Goal: Information Seeking & Learning: Learn about a topic

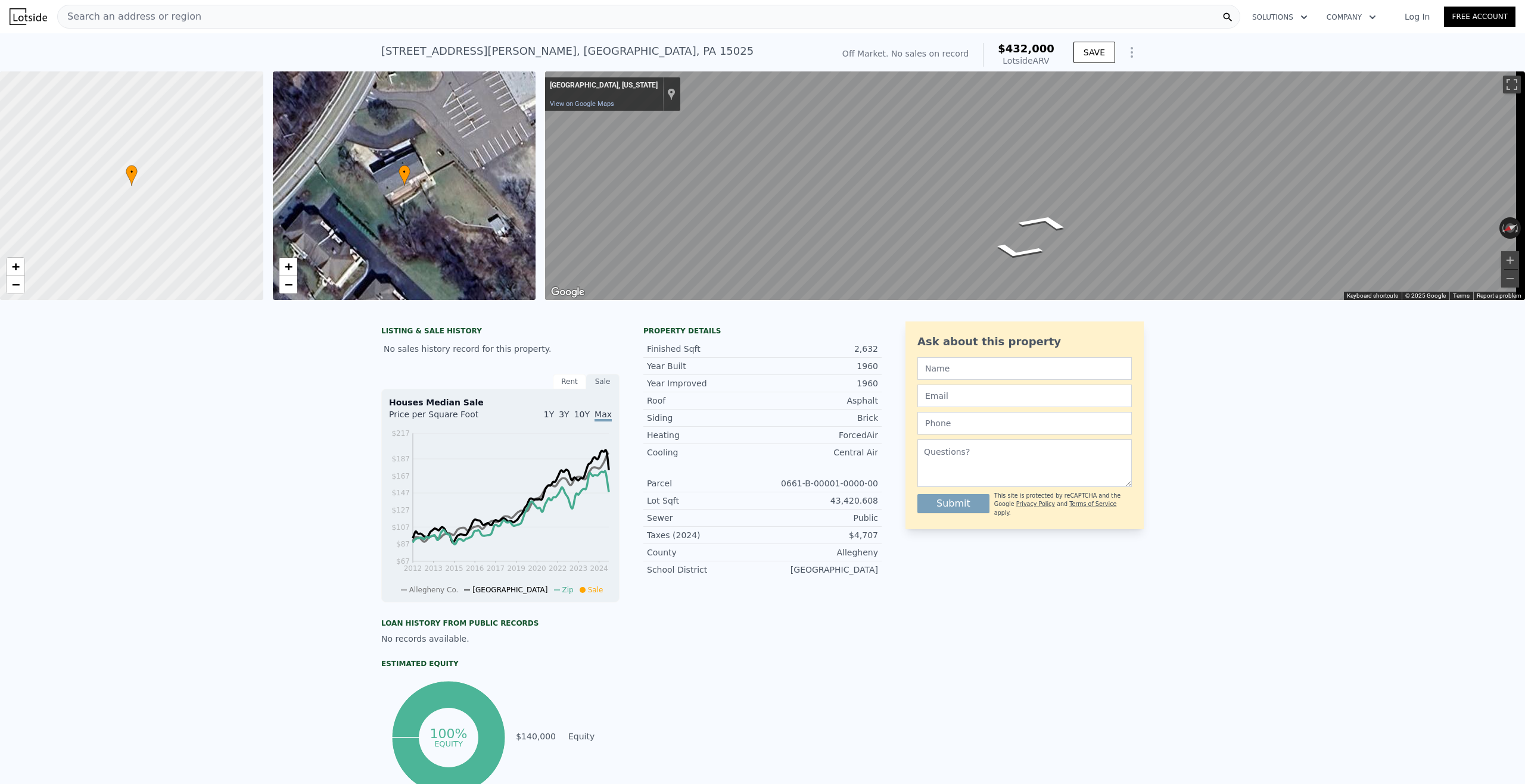
click at [265, 15] on div "Search an address or region" at bounding box center [648, 17] width 1184 height 24
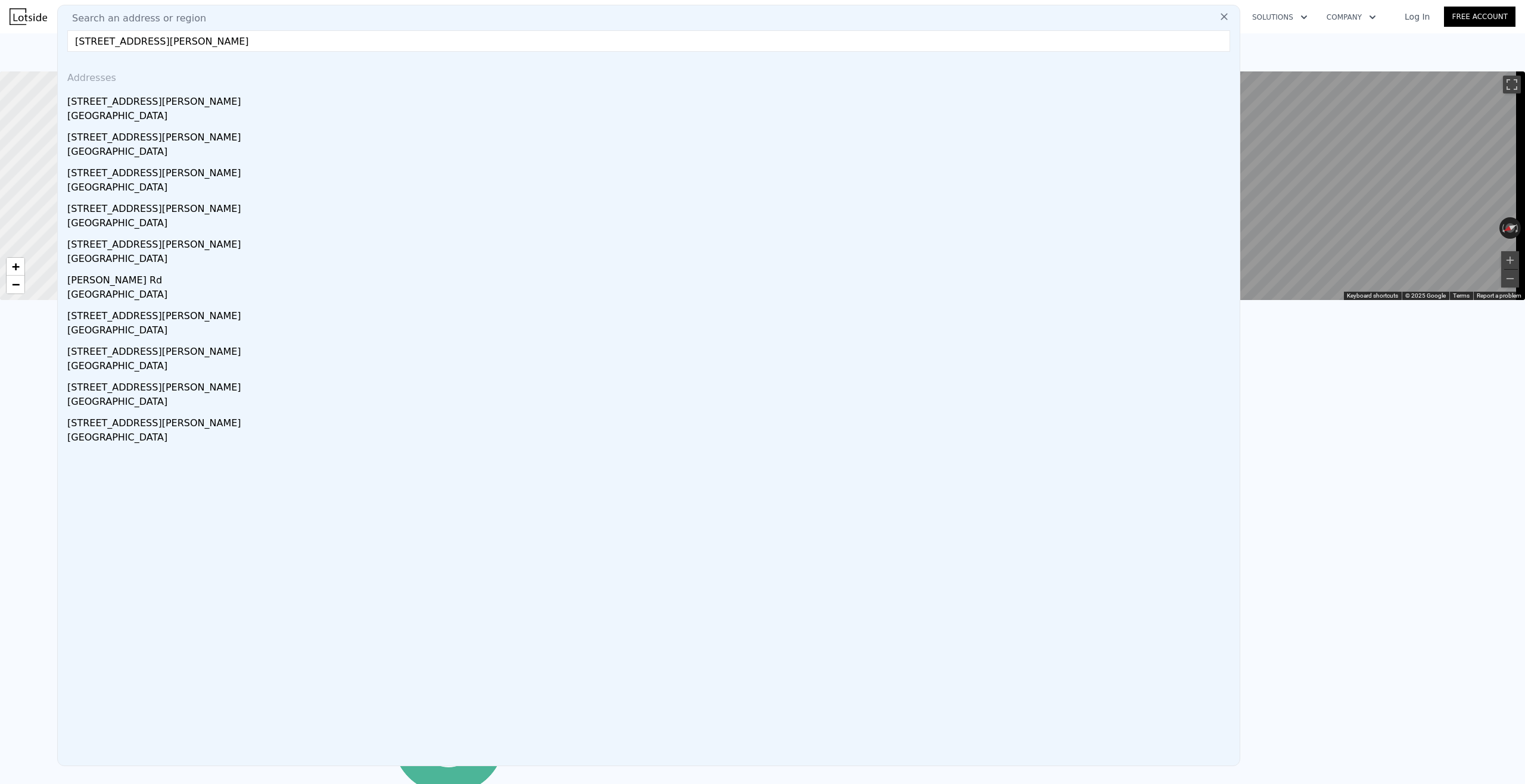
drag, startPoint x: 144, startPoint y: 41, endPoint x: 291, endPoint y: 32, distance: 147.3
click at [291, 32] on input "[STREET_ADDRESS][PERSON_NAME]" at bounding box center [649, 41] width 1163 height 21
type input "[STREET_ADDRESS][PERSON_NAME]"
click at [136, 97] on div "[STREET_ADDRESS][PERSON_NAME]" at bounding box center [651, 99] width 1168 height 19
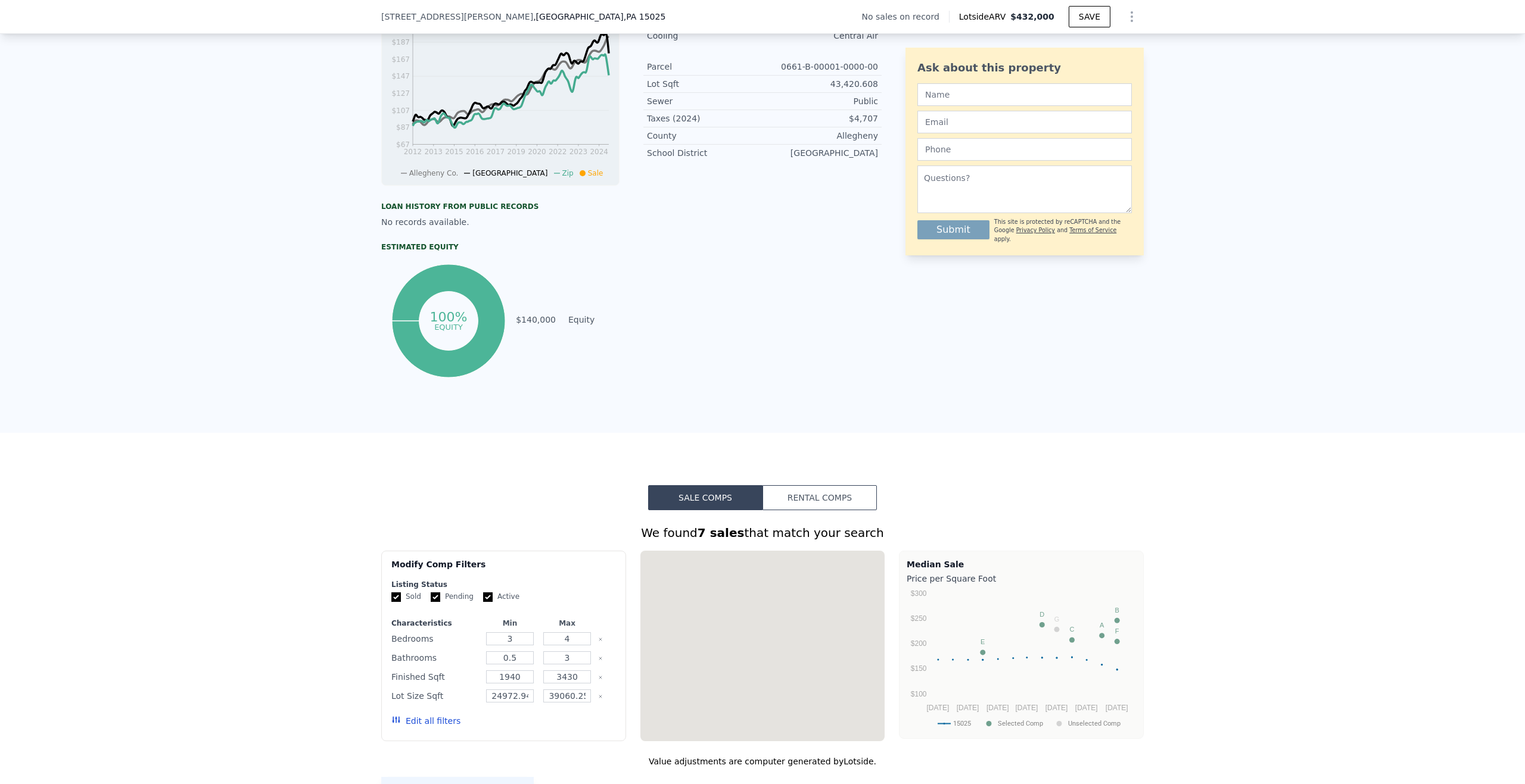
scroll to position [770, 0]
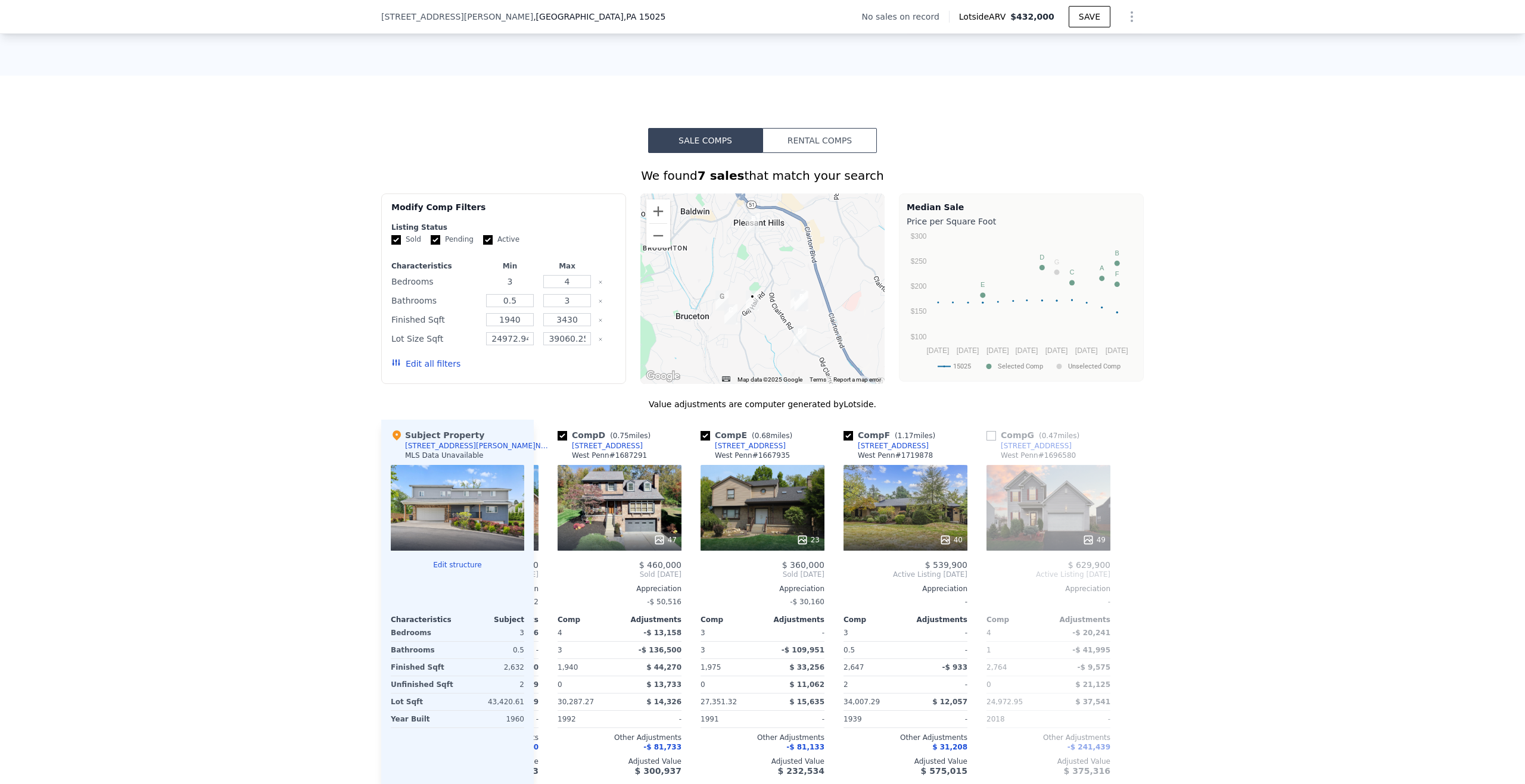
click at [517, 288] on input "3" at bounding box center [509, 282] width 47 height 13
click at [341, 308] on div "We found 7 sales that match your search Filters Map Prices Modify Comp Filters …" at bounding box center [762, 480] width 1525 height 654
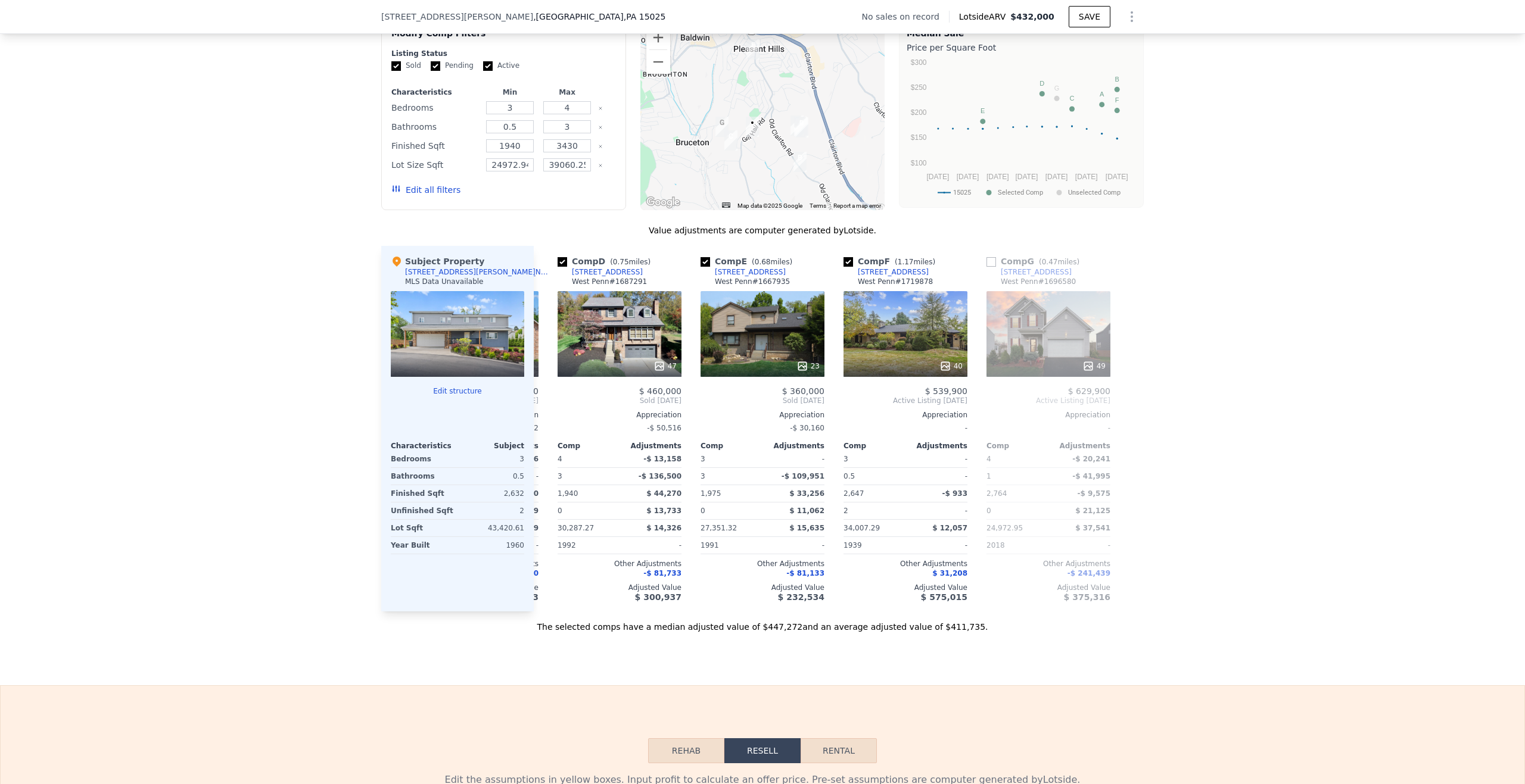
scroll to position [948, 0]
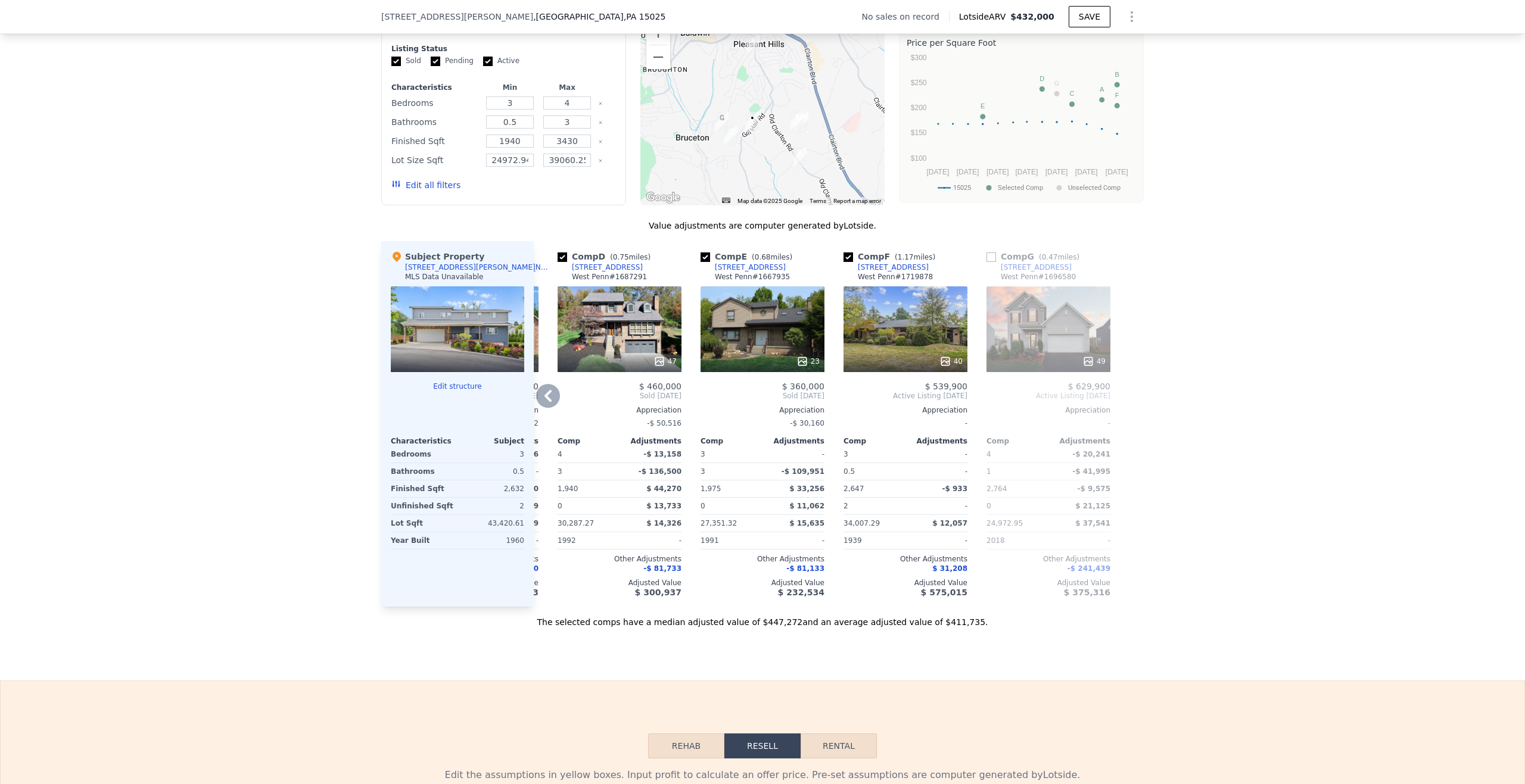
click at [536, 405] on icon at bounding box center [548, 396] width 24 height 24
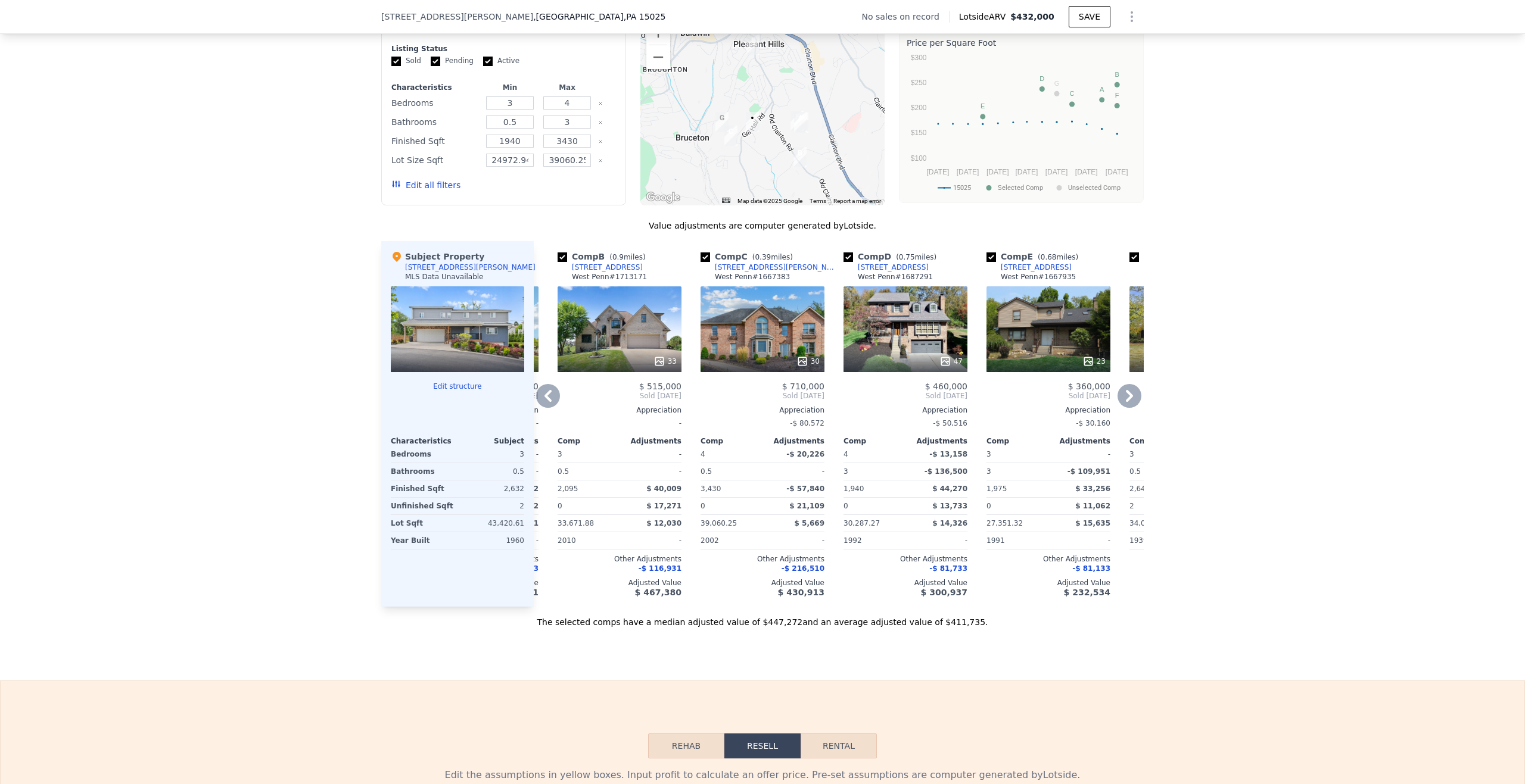
click at [537, 408] on icon at bounding box center [548, 396] width 24 height 24
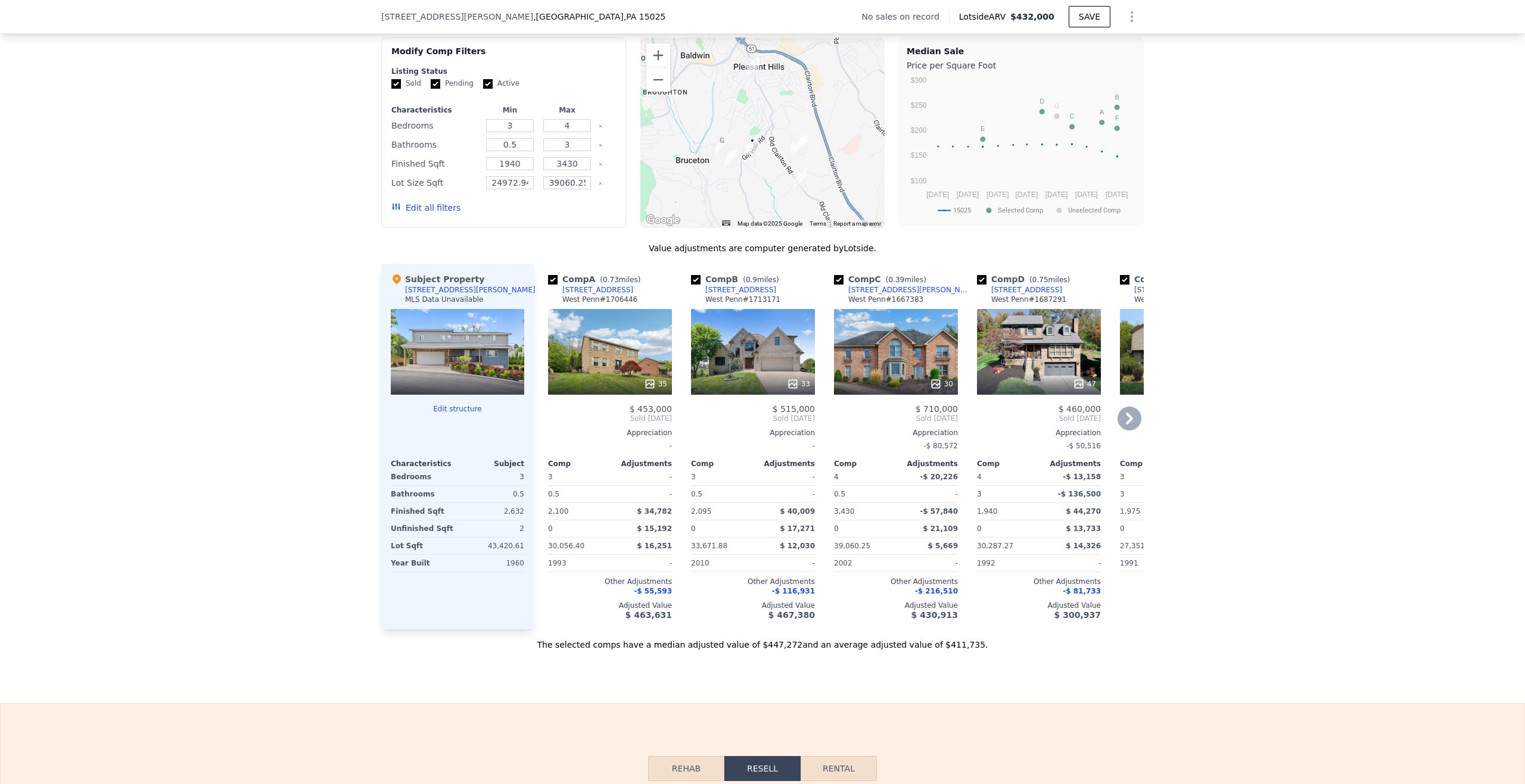
scroll to position [830, 0]
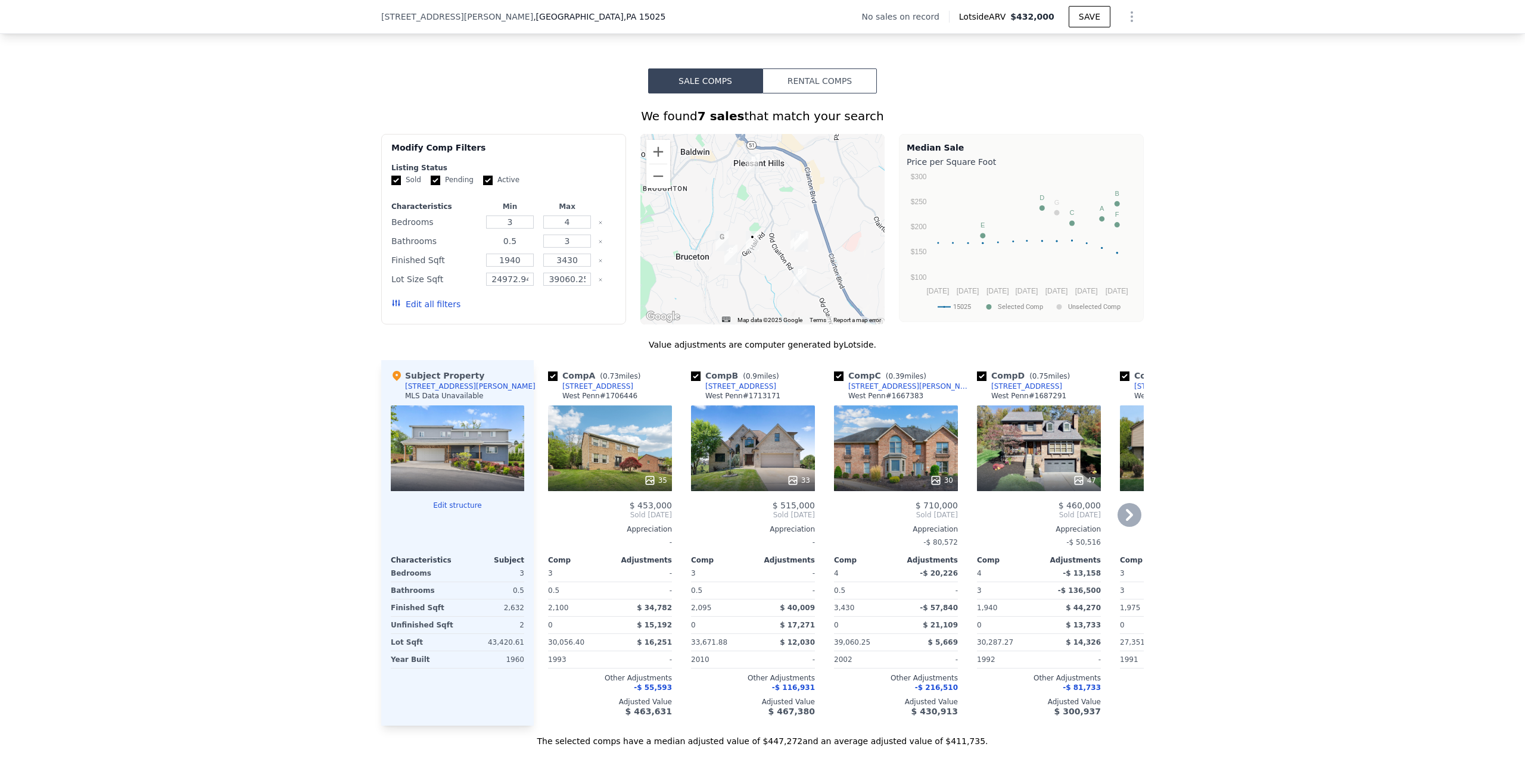
click at [513, 248] on input "0.5" at bounding box center [509, 241] width 47 height 13
click at [522, 248] on input "0.5" at bounding box center [509, 241] width 47 height 13
click at [515, 248] on input "0.5" at bounding box center [509, 241] width 47 height 13
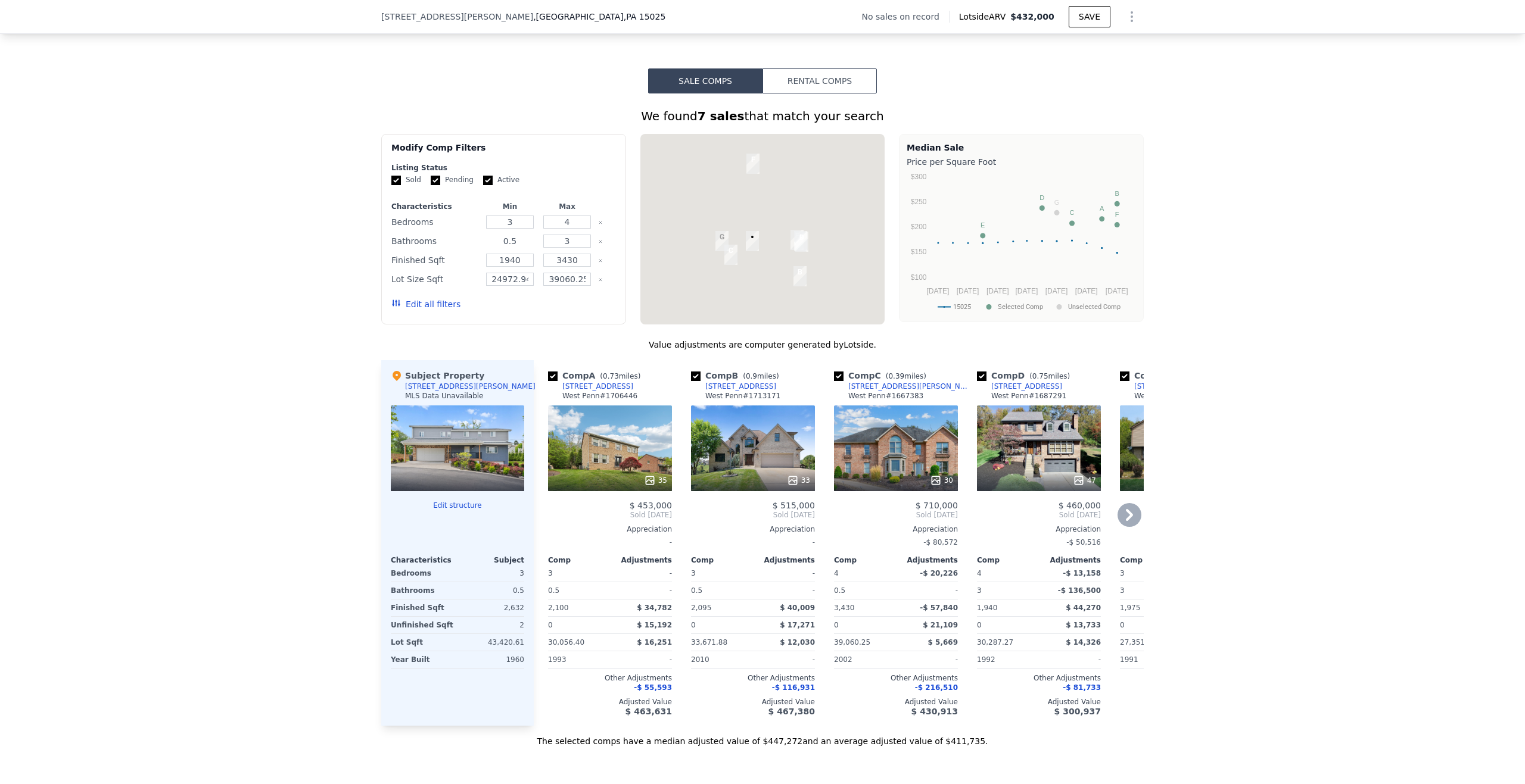
click at [515, 248] on input "0.5" at bounding box center [509, 241] width 47 height 13
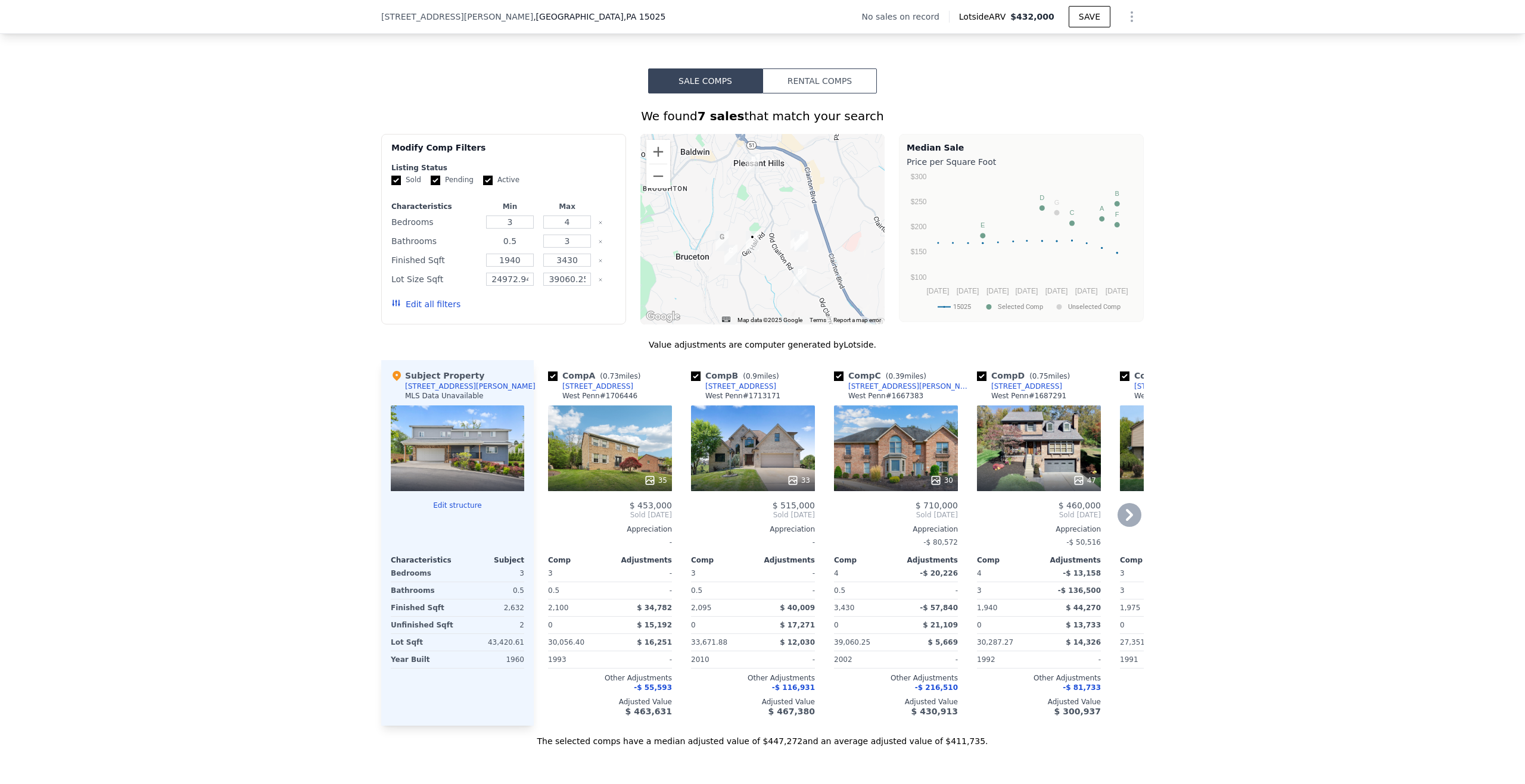
click at [515, 248] on input "0.5" at bounding box center [509, 241] width 47 height 13
type input "4"
click at [519, 229] on input "3" at bounding box center [509, 222] width 47 height 13
type input "3"
type input "4"
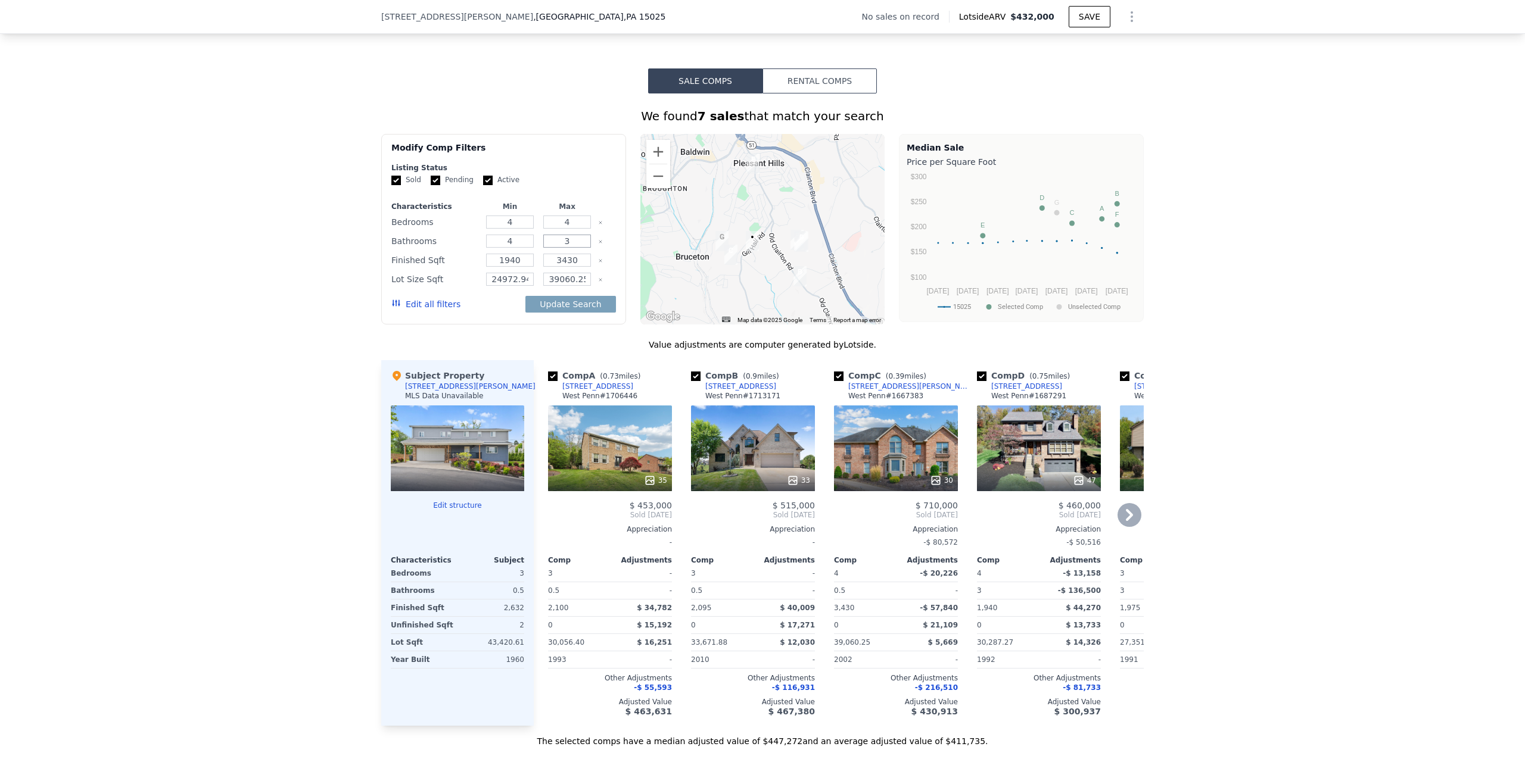
click at [566, 248] on input "3" at bounding box center [567, 241] width 47 height 13
click at [568, 248] on input "3" at bounding box center [567, 241] width 47 height 13
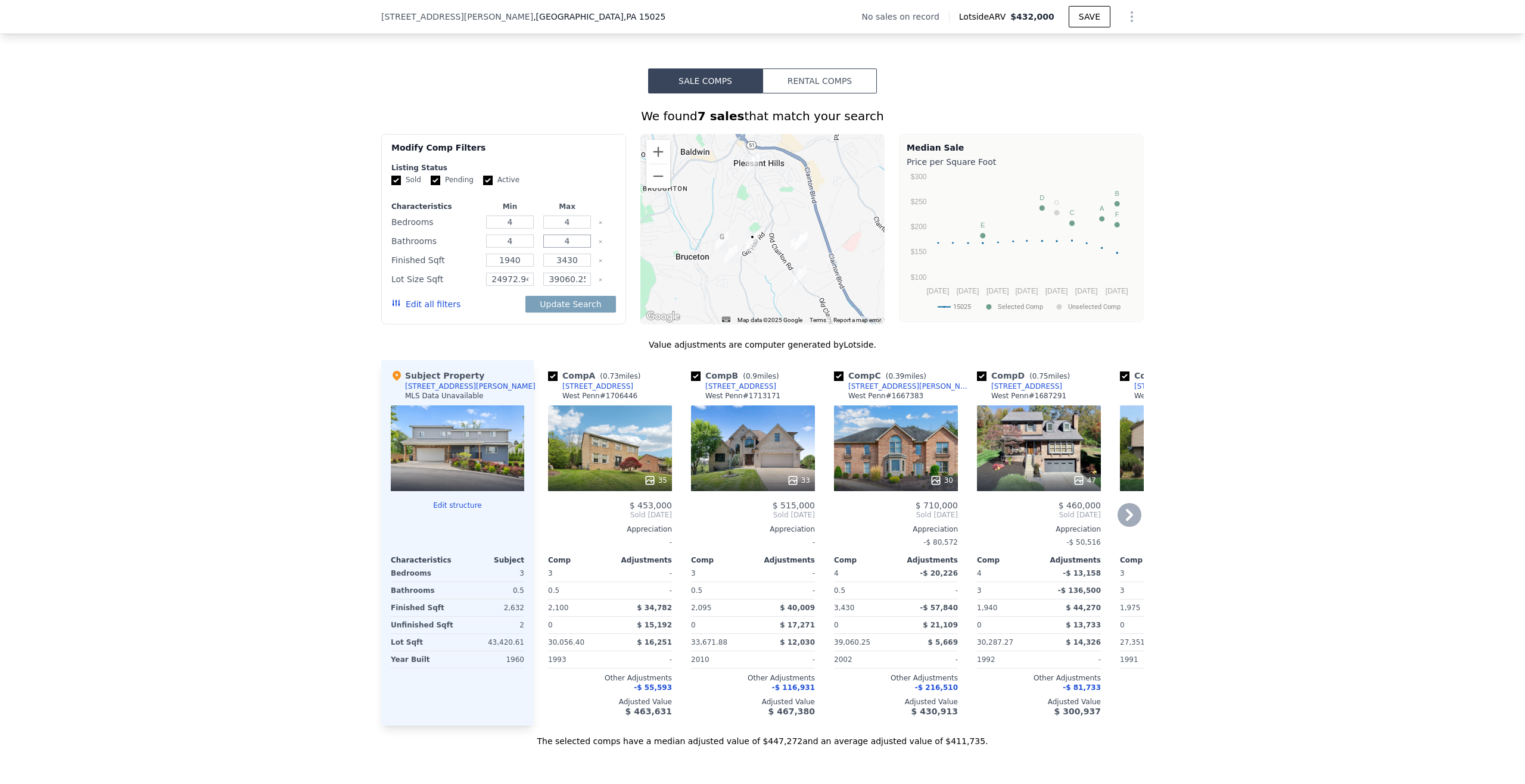
type input "4"
click at [253, 362] on div "We found 7 sales that match your search Filters Map Prices Modify Comp Filters …" at bounding box center [762, 420] width 1525 height 654
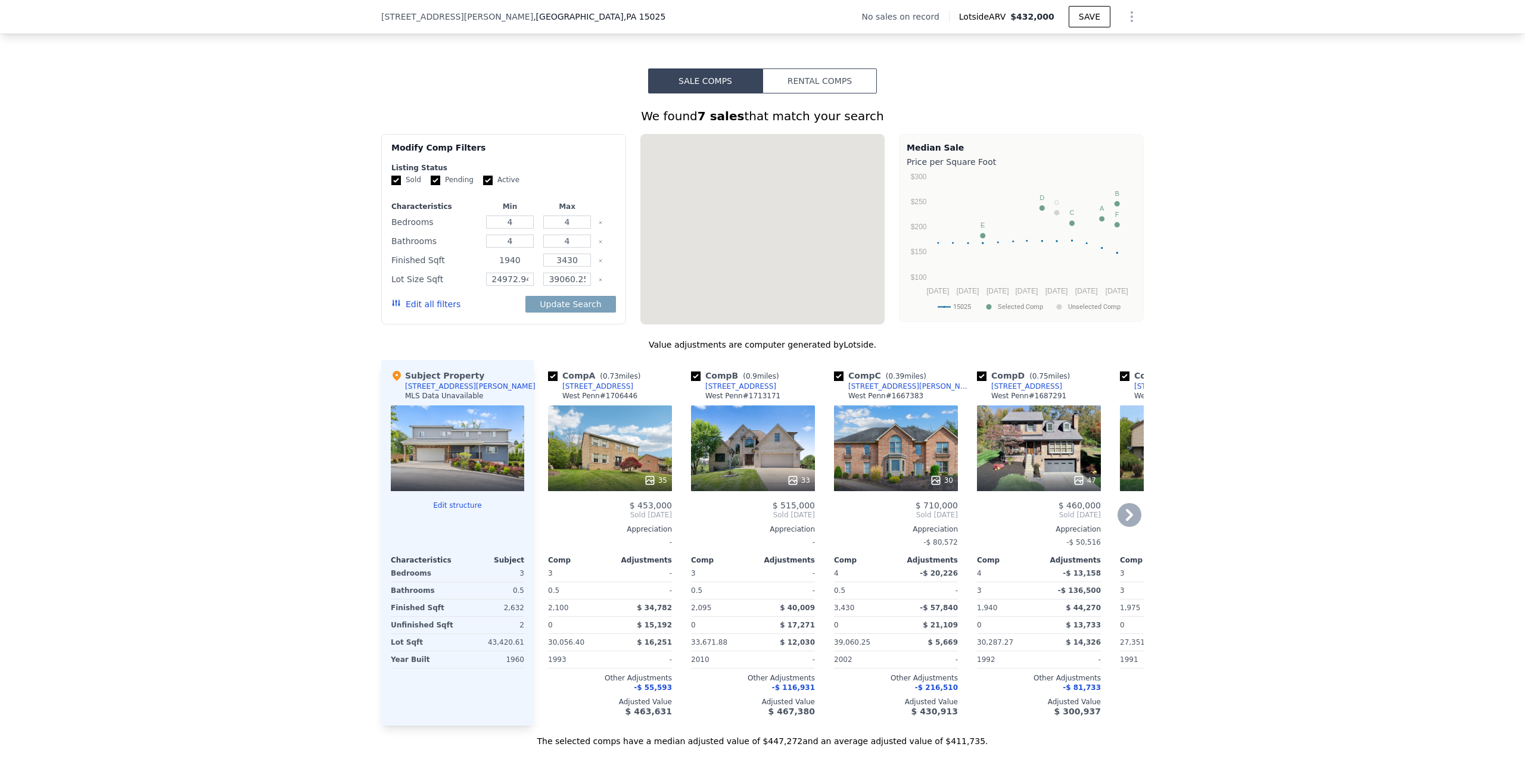
type input "3"
type input "0.5"
type input "3"
click at [505, 264] on input "1940" at bounding box center [509, 260] width 47 height 13
click at [507, 264] on input "1940" at bounding box center [509, 260] width 47 height 13
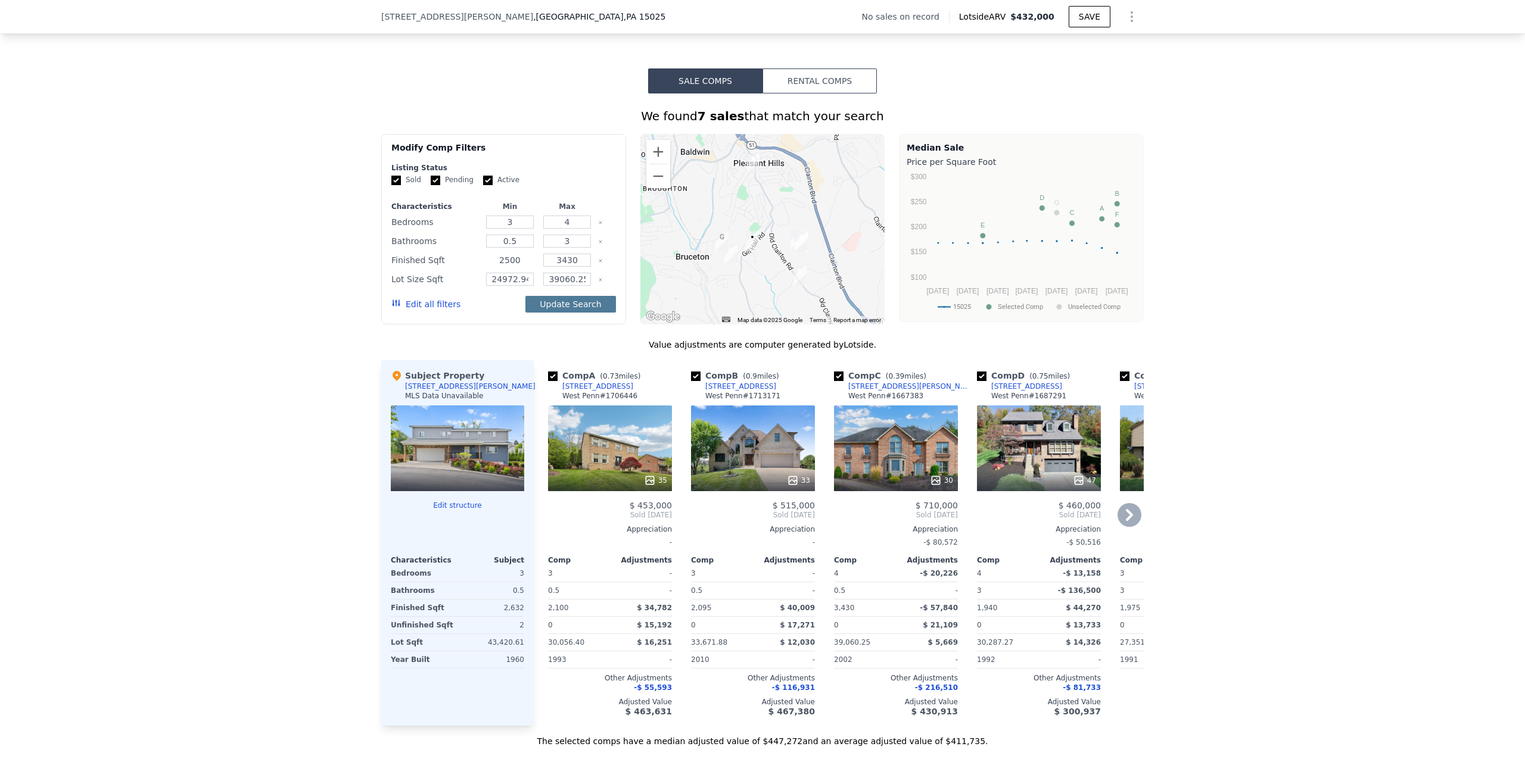
type input "2500"
click at [546, 313] on button "Update Search" at bounding box center [571, 304] width 90 height 17
click at [522, 286] on input "24972.948" at bounding box center [509, 280] width 47 height 13
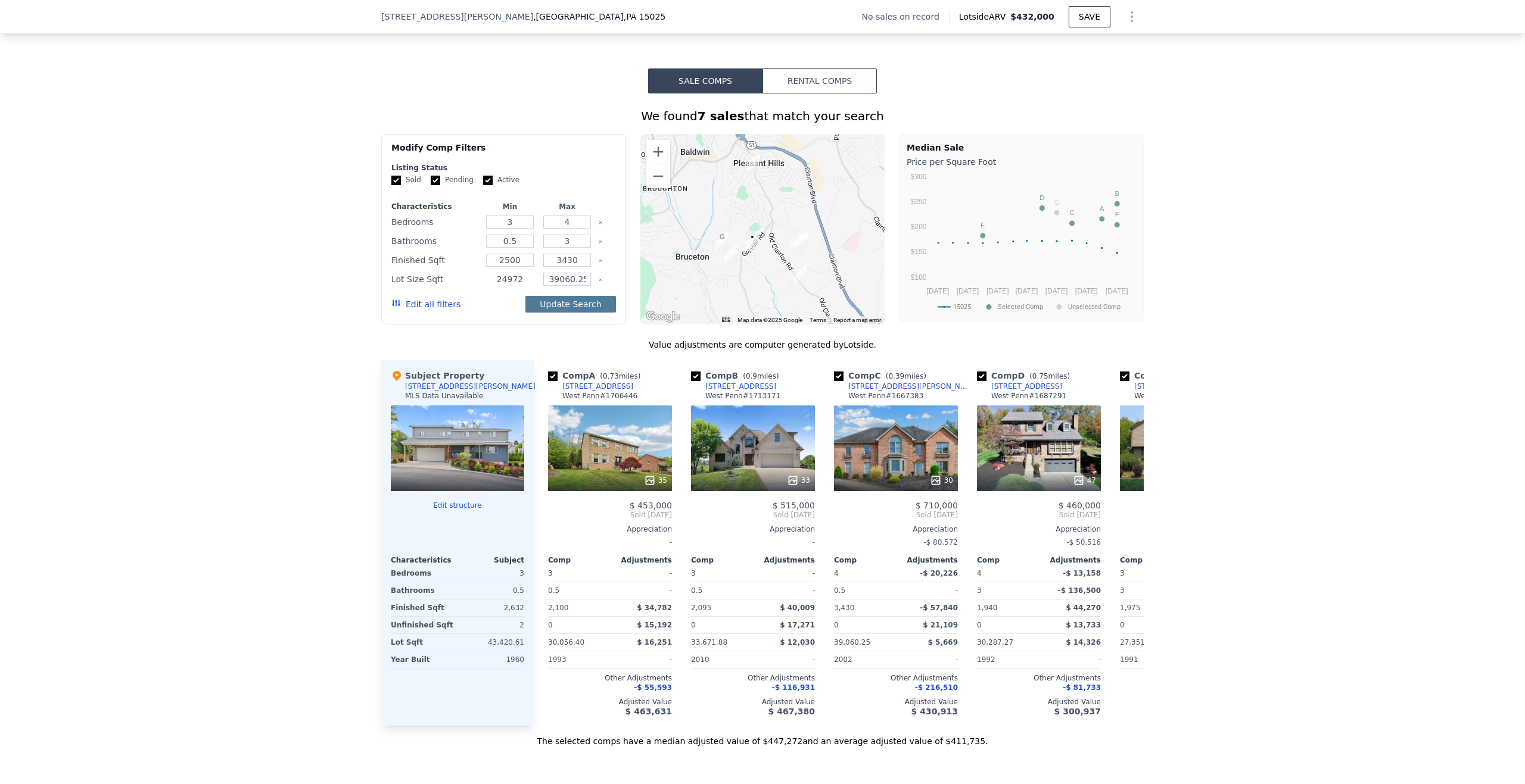
type input "24972"
click at [549, 312] on button "Update Search" at bounding box center [571, 304] width 90 height 17
type input "39060"
click at [577, 313] on button "Update Search" at bounding box center [571, 304] width 90 height 17
checkbox input "false"
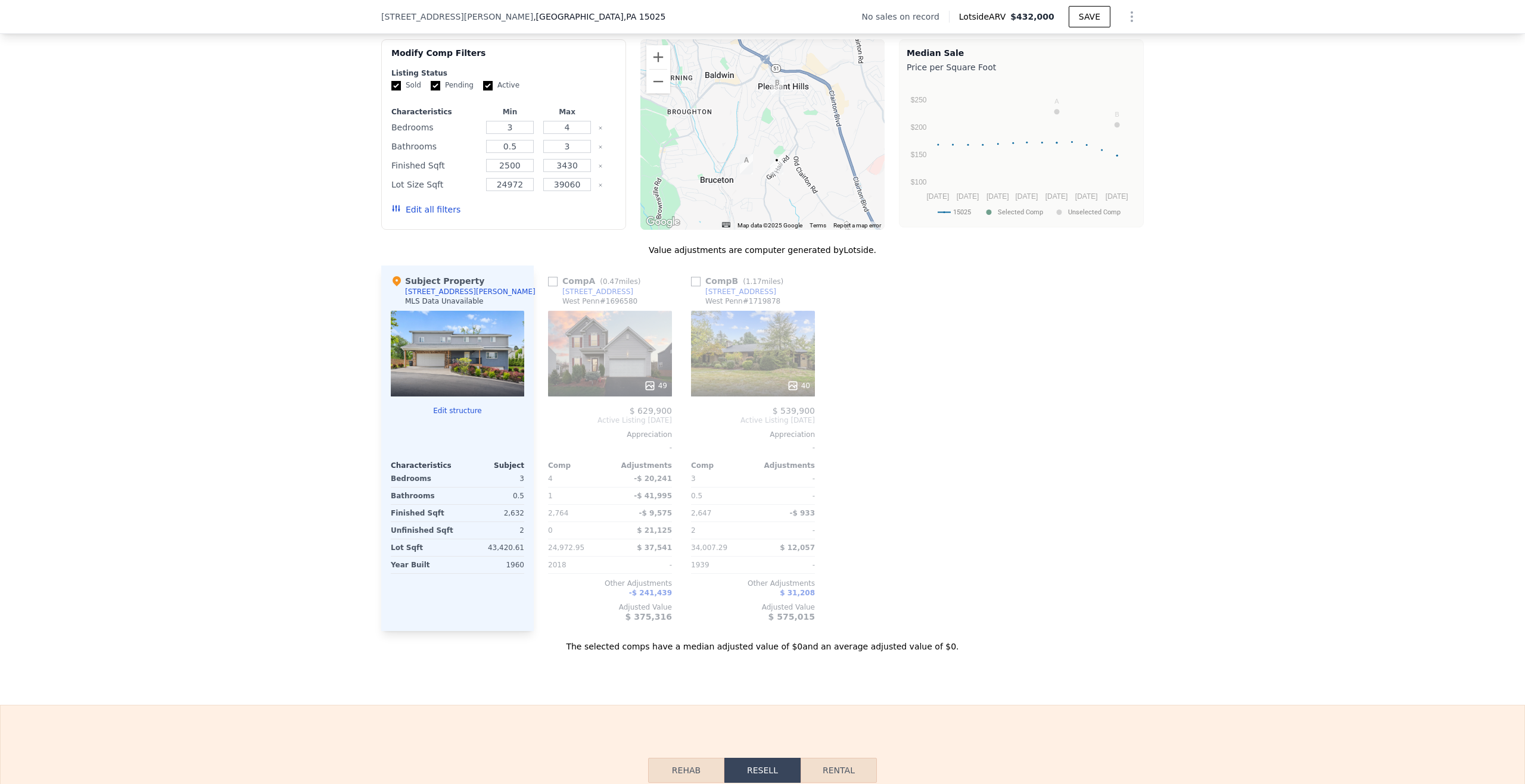
scroll to position [889, 0]
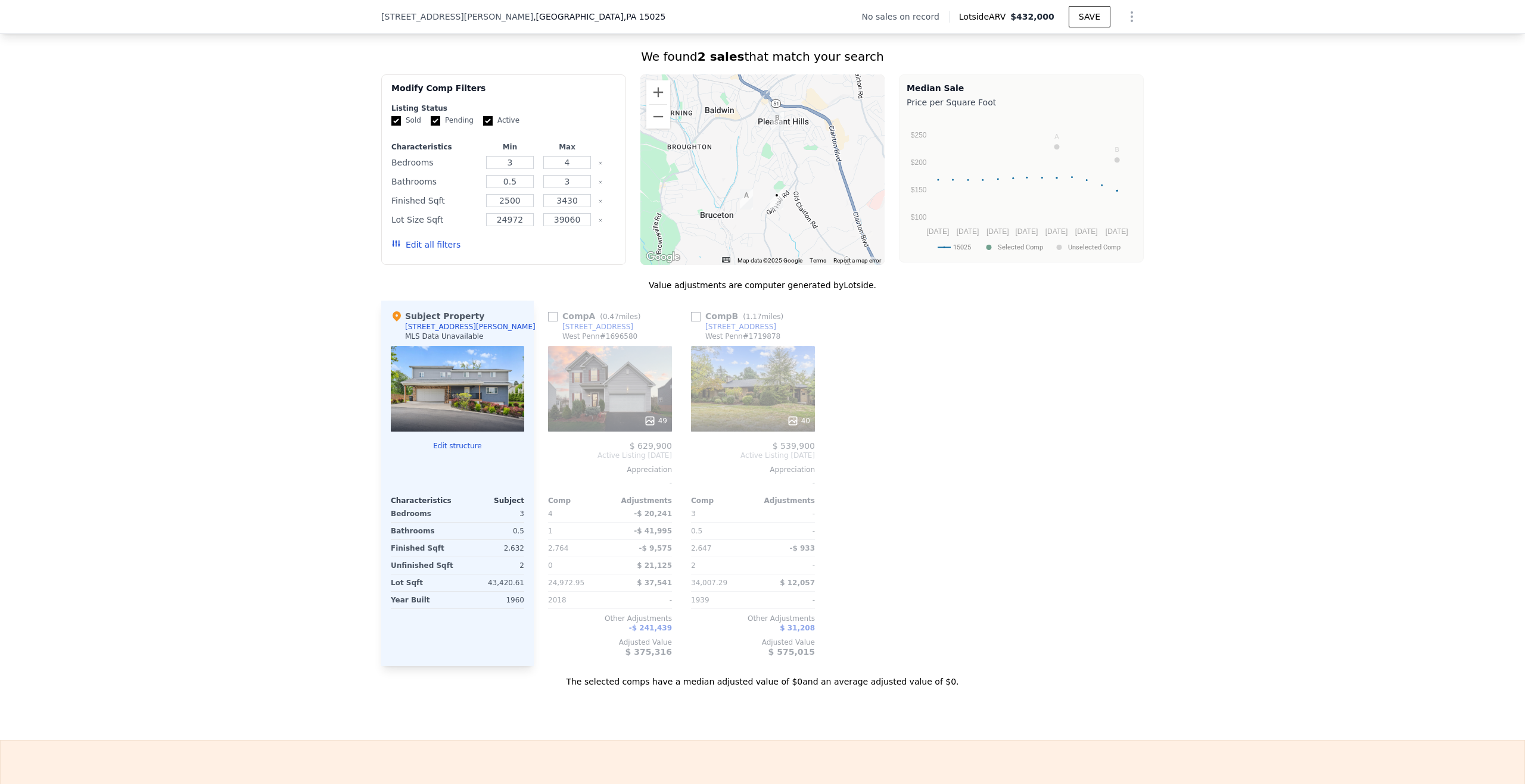
click at [434, 451] on button "Edit structure" at bounding box center [457, 446] width 133 height 9
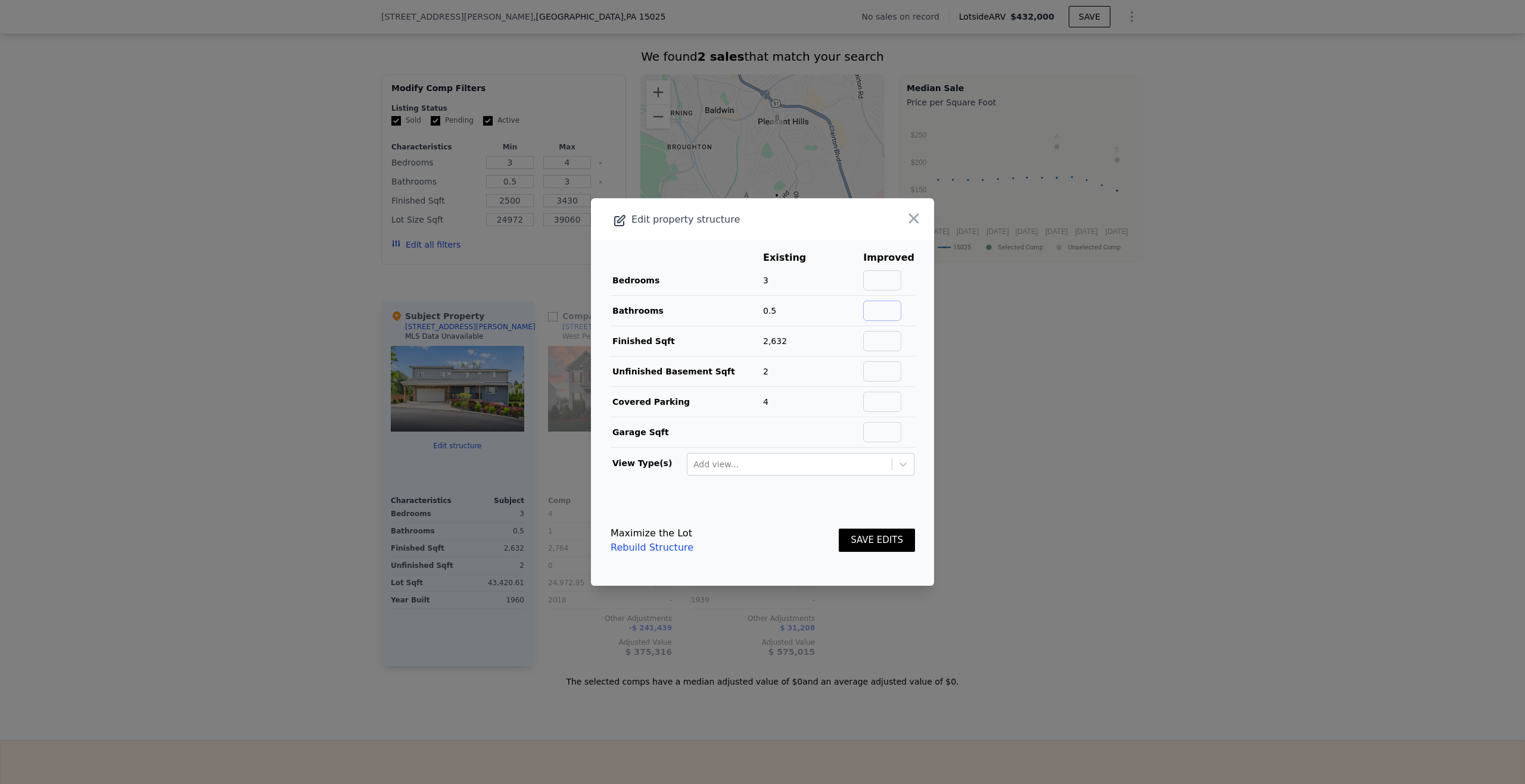
click at [888, 312] on input "text" at bounding box center [883, 311] width 38 height 21
type input "4"
click at [882, 287] on input "text" at bounding box center [883, 280] width 38 height 21
type input "4"
click at [873, 341] on input "text" at bounding box center [883, 341] width 38 height 21
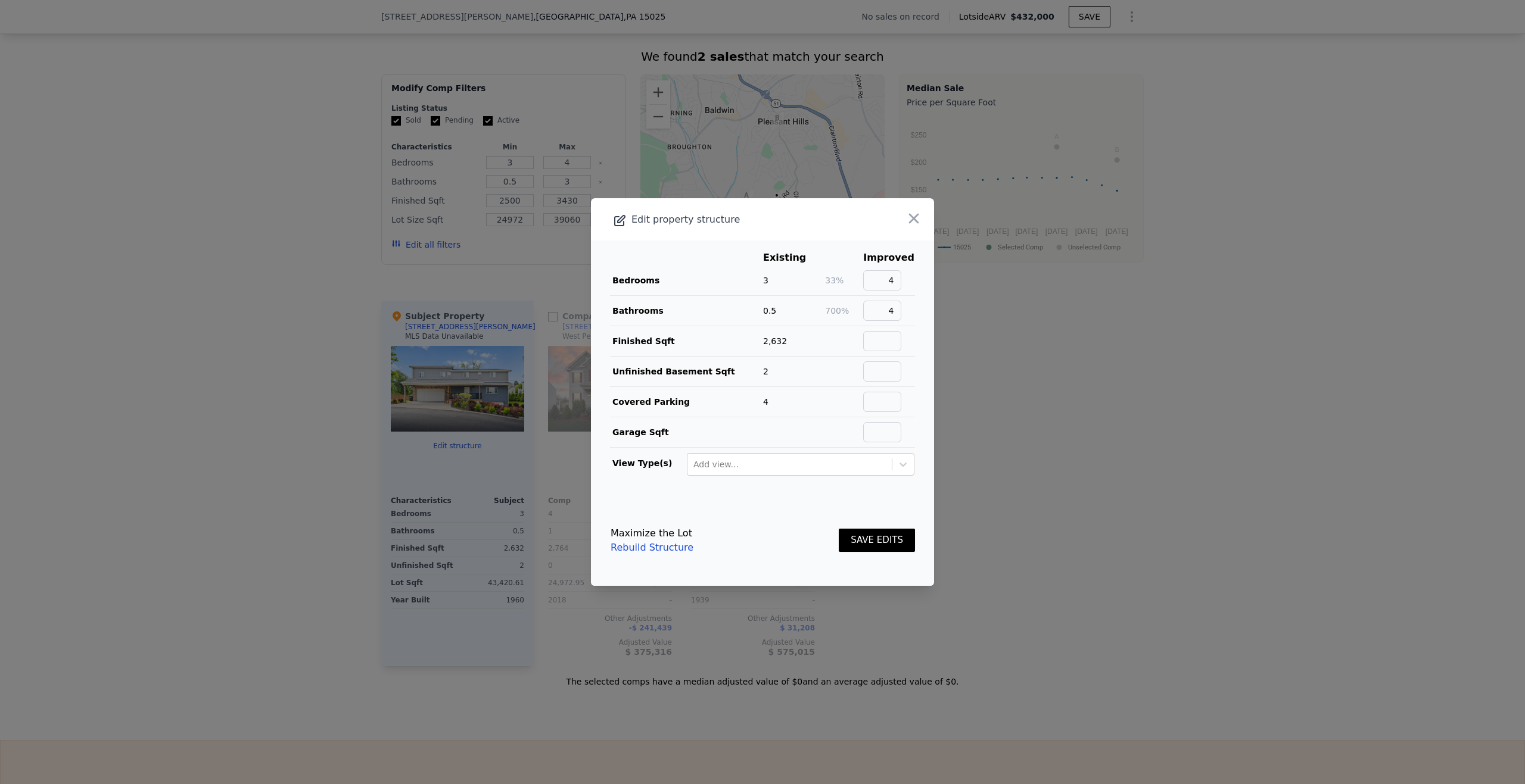
click at [865, 539] on button "SAVE EDITS" at bounding box center [877, 540] width 76 height 23
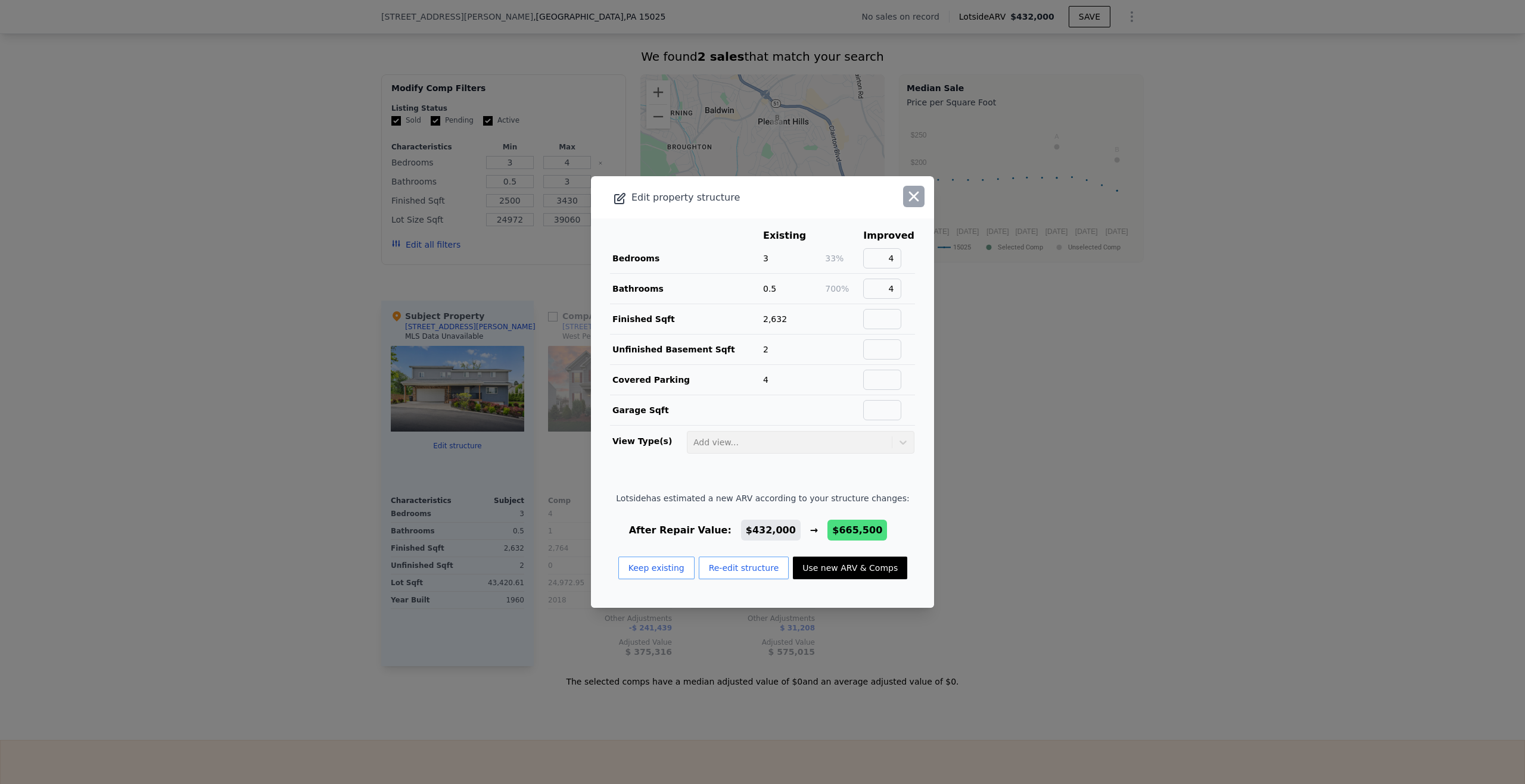
click at [910, 191] on icon "button" at bounding box center [914, 196] width 17 height 17
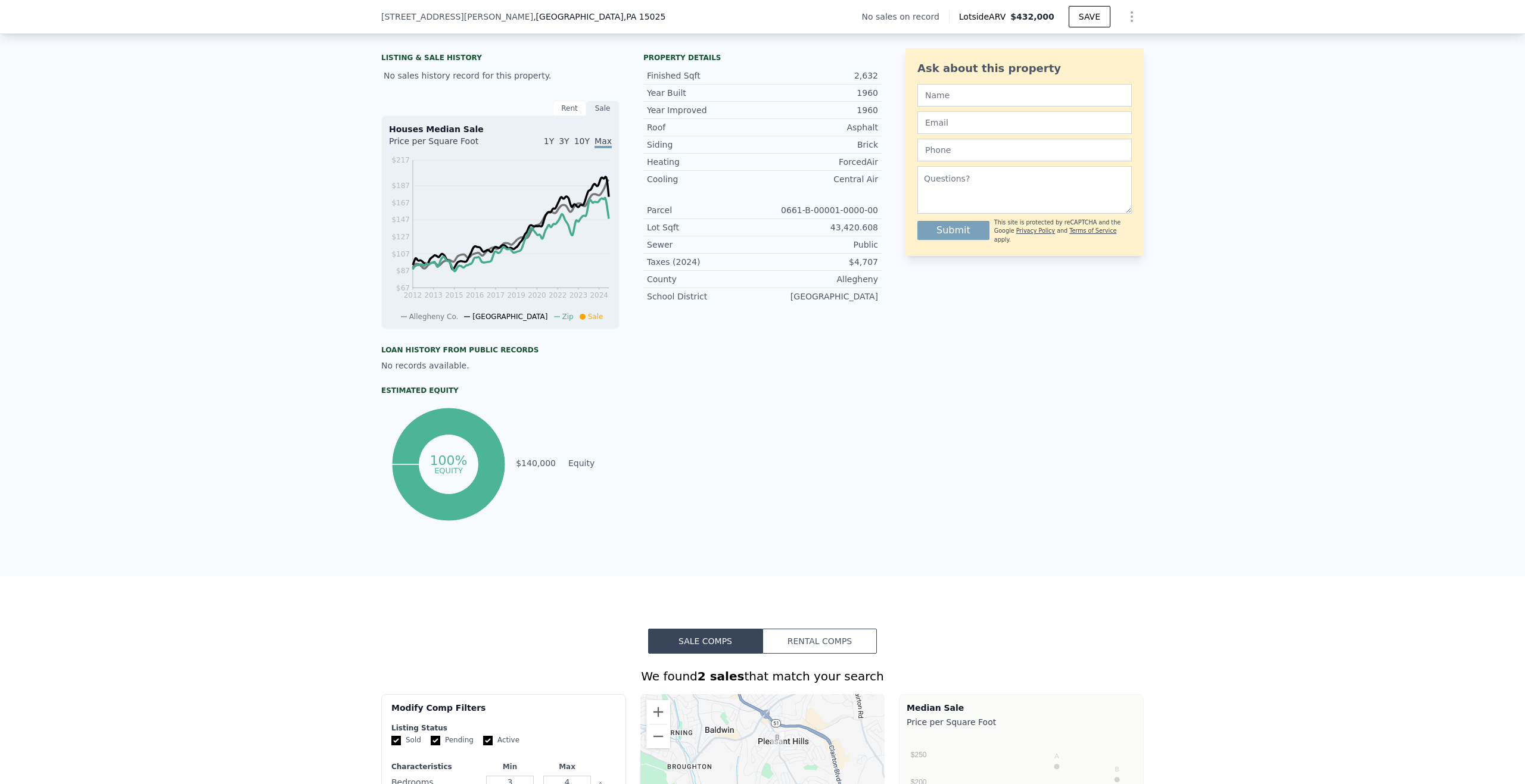
scroll to position [0, 0]
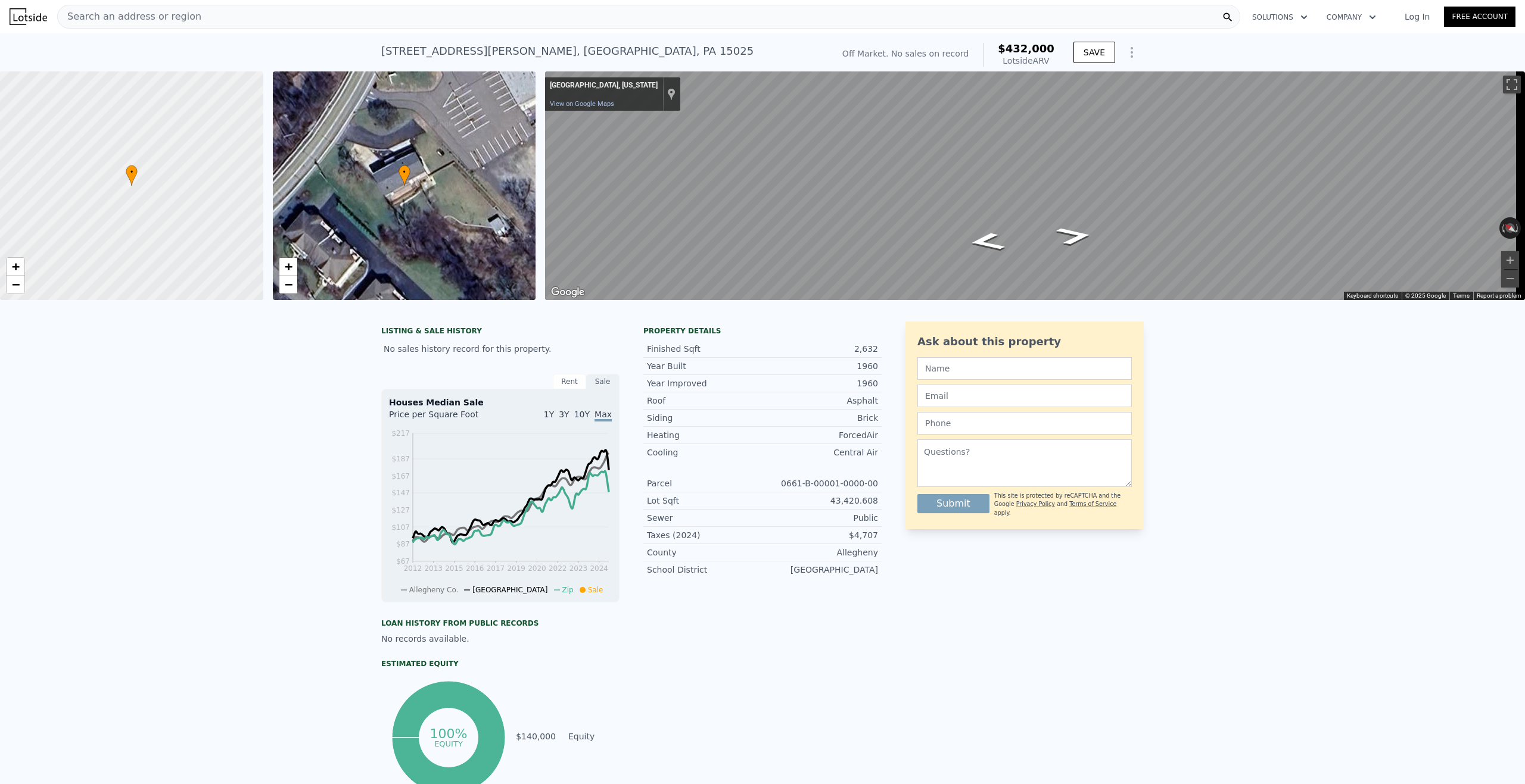
click at [393, 160] on div "• + −" at bounding box center [404, 186] width 263 height 229
type input "1940"
type input "24972.948"
type input "39060.252"
checkbox input "true"
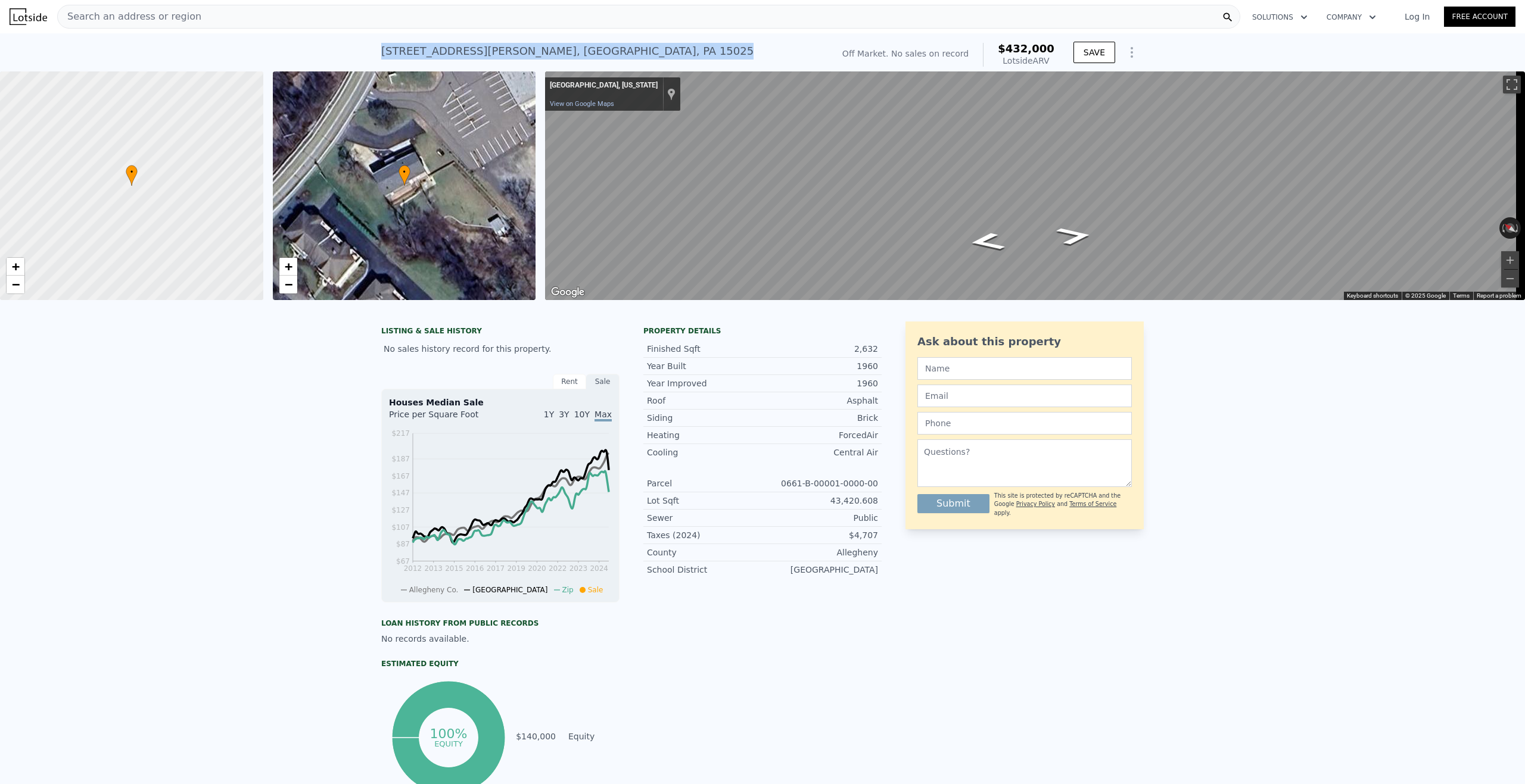
drag, startPoint x: 373, startPoint y: 54, endPoint x: 661, endPoint y: 43, distance: 288.2
click at [661, 43] on div "[STREET_ADDRESS][PERSON_NAME] No sales on record (~ARV $432k ) Off Market. No s…" at bounding box center [762, 52] width 1525 height 38
copy div "[STREET_ADDRESS][PERSON_NAME]"
click at [558, 50] on div "[STREET_ADDRESS][PERSON_NAME]" at bounding box center [568, 51] width 373 height 17
drag, startPoint x: 558, startPoint y: 50, endPoint x: 601, endPoint y: 39, distance: 44.4
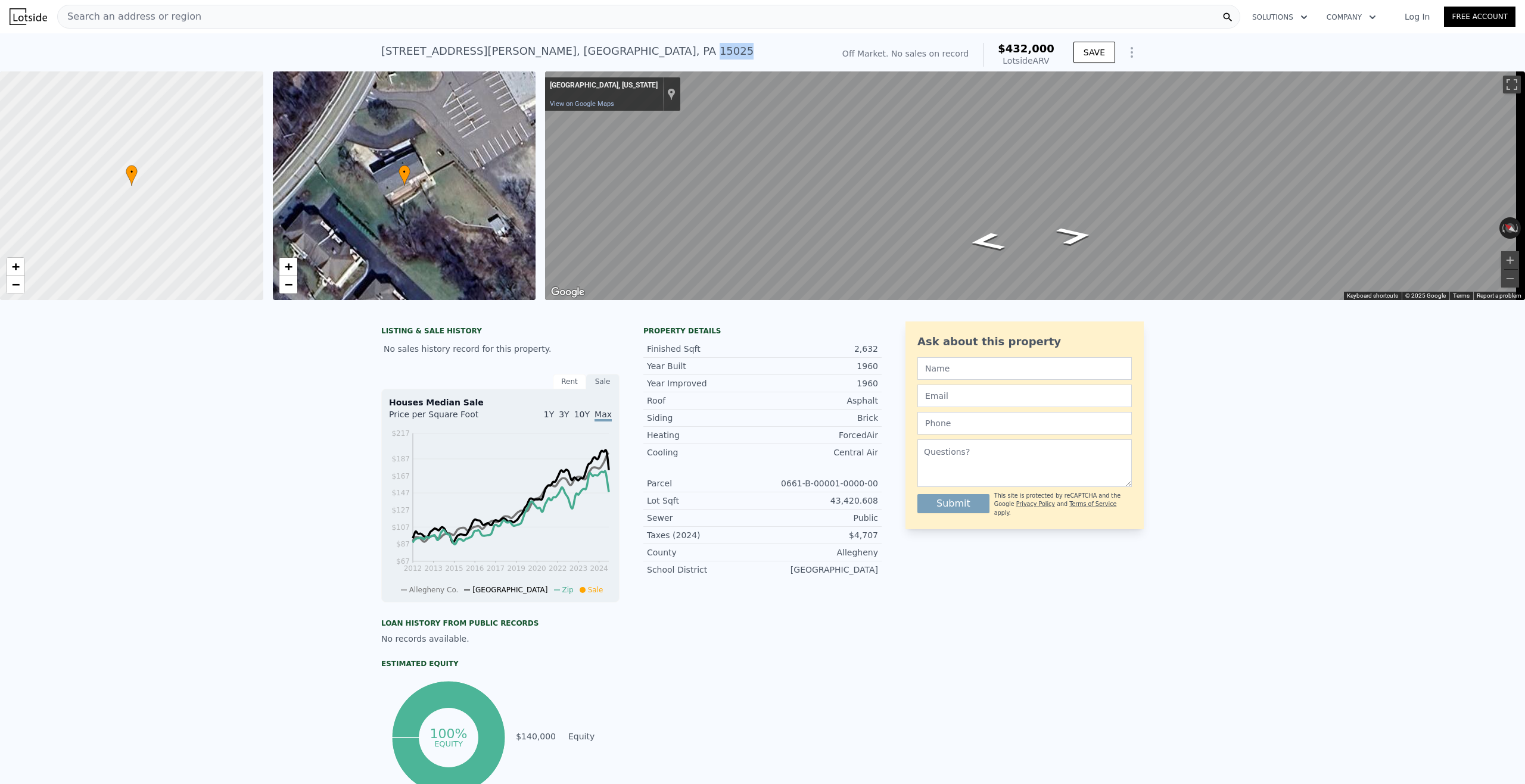
click at [560, 50] on div "[STREET_ADDRESS][PERSON_NAME]" at bounding box center [568, 51] width 373 height 17
drag, startPoint x: 369, startPoint y: 52, endPoint x: 637, endPoint y: 40, distance: 268.3
click at [637, 40] on div "[STREET_ADDRESS][PERSON_NAME] No sales on record (~ARV $432k ) Off Market. No s…" at bounding box center [762, 52] width 1525 height 38
copy div "[STREET_ADDRESS][PERSON_NAME]"
click at [226, 16] on div "Search an address or region" at bounding box center [648, 17] width 1184 height 24
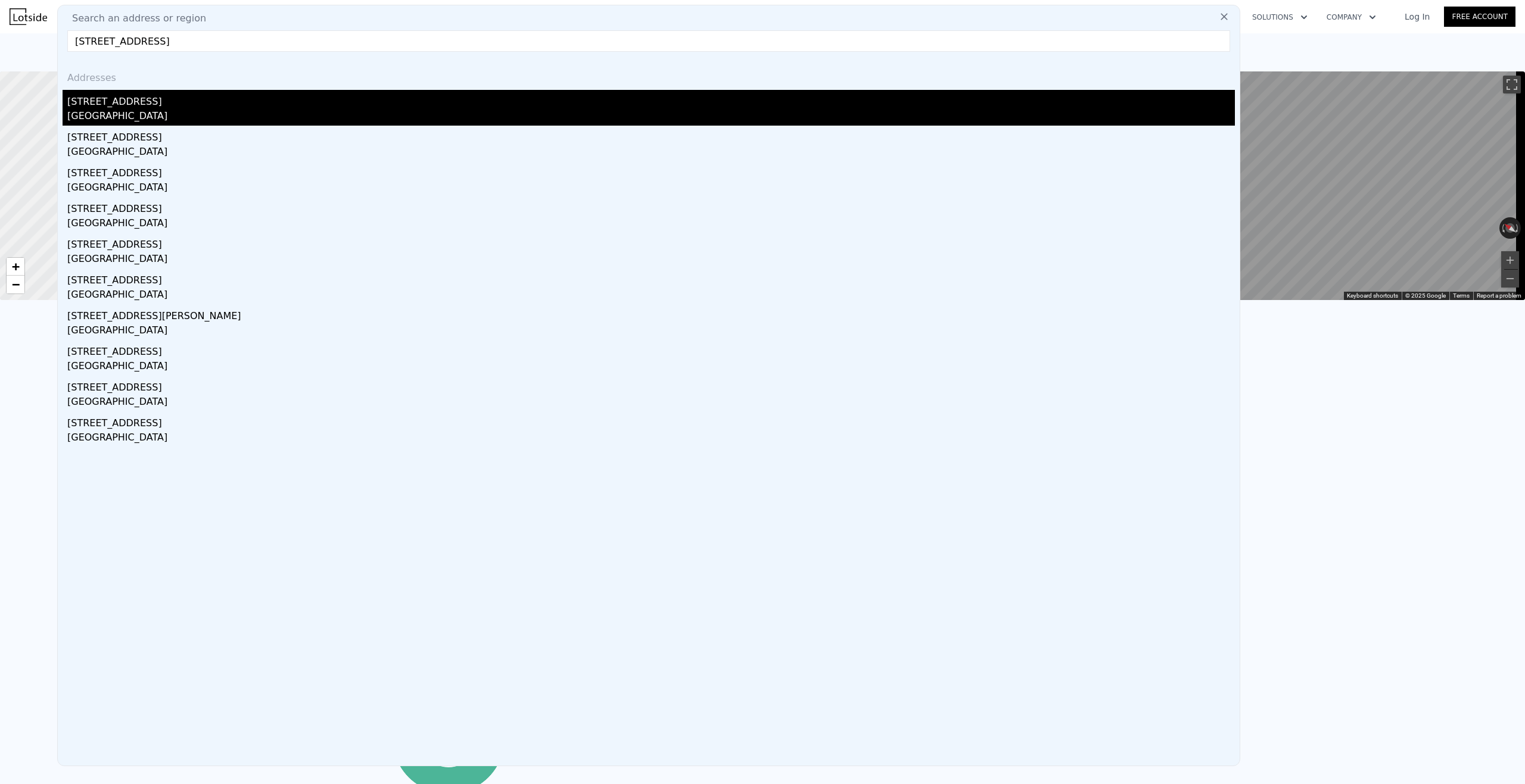
type input "[STREET_ADDRESS]"
click at [168, 101] on div "[STREET_ADDRESS]" at bounding box center [651, 99] width 1168 height 19
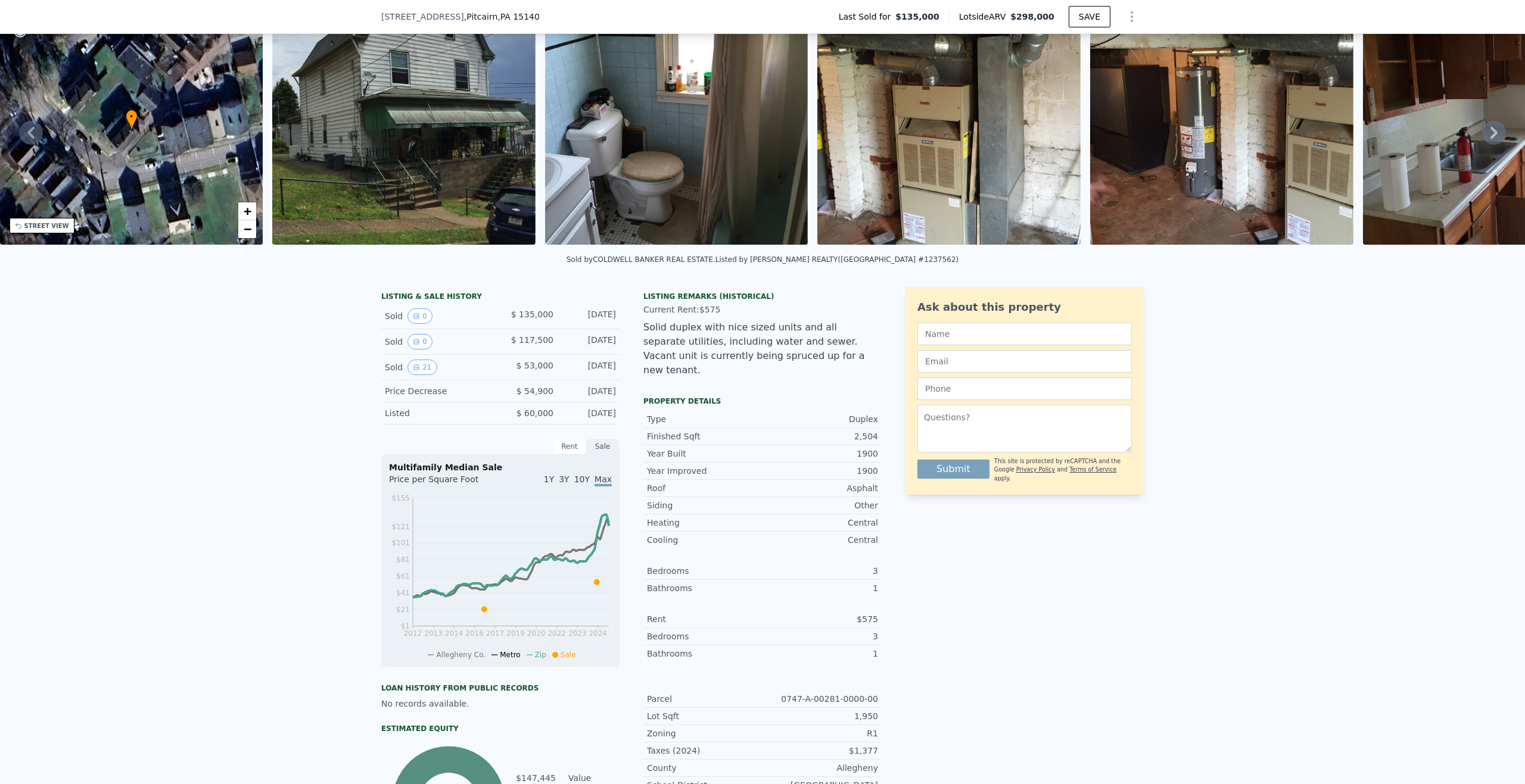
scroll to position [56, 0]
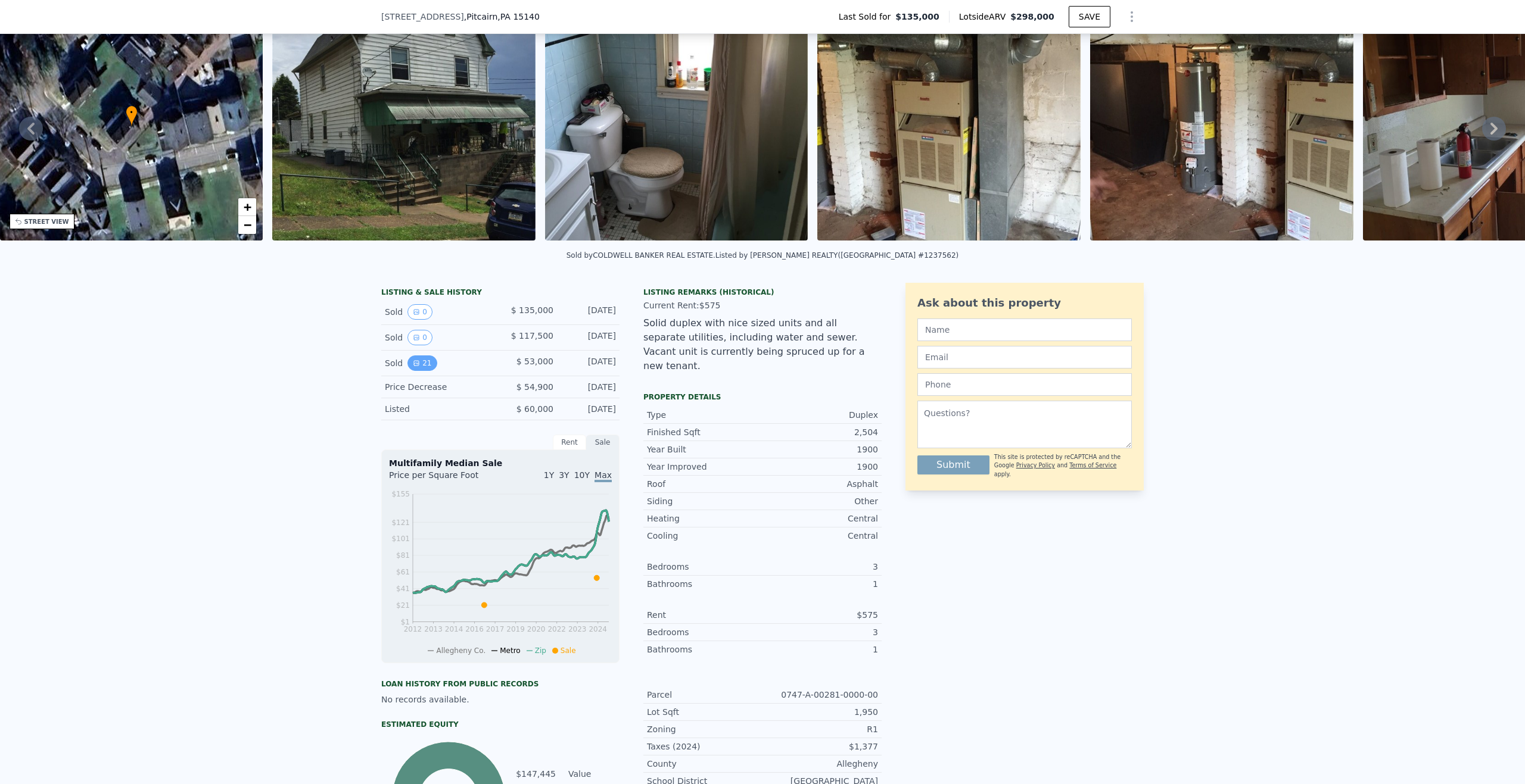
click at [416, 368] on button "21" at bounding box center [422, 363] width 29 height 15
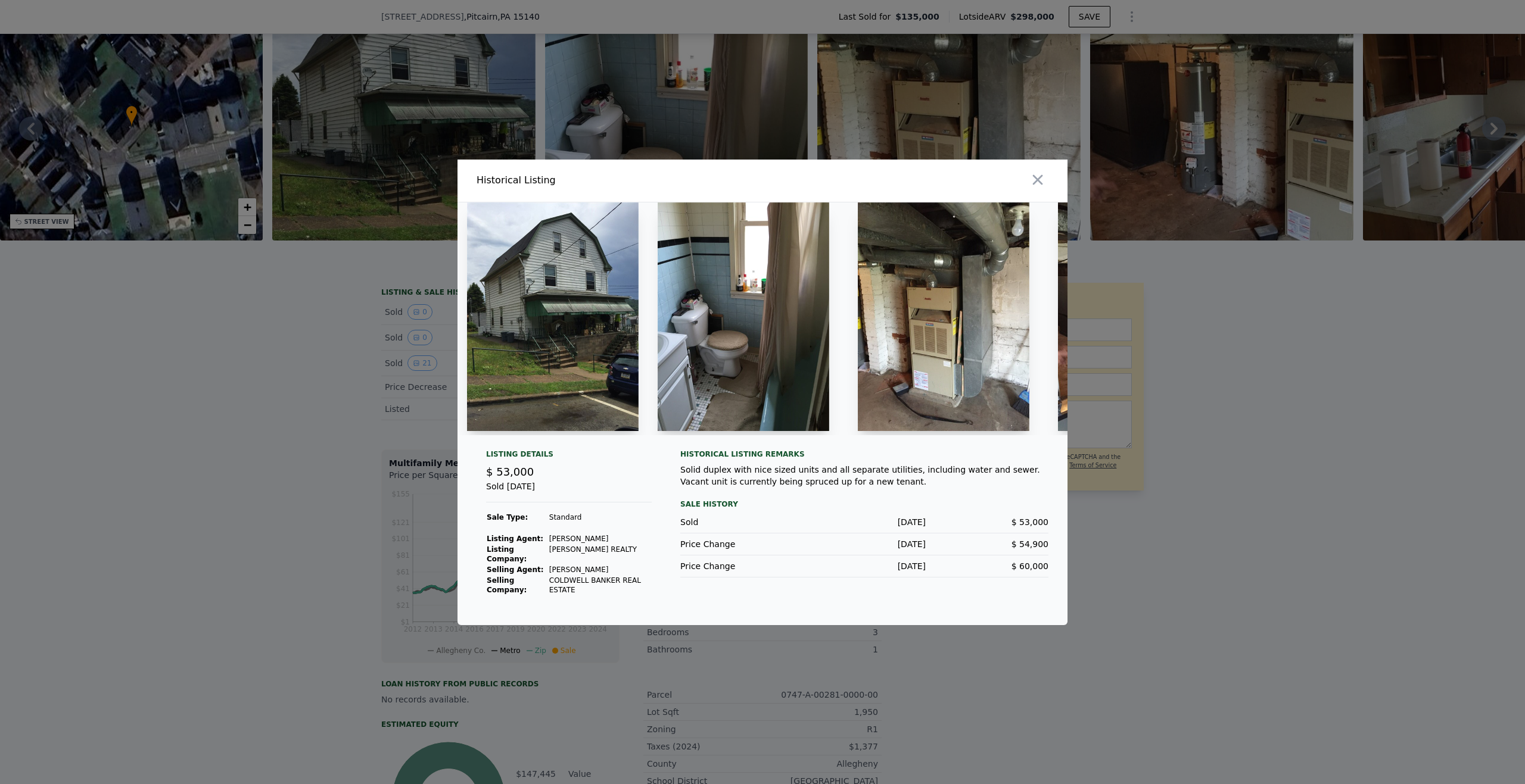
click at [702, 506] on div "Sale History" at bounding box center [864, 504] width 368 height 15
click at [350, 498] on div at bounding box center [762, 392] width 1525 height 784
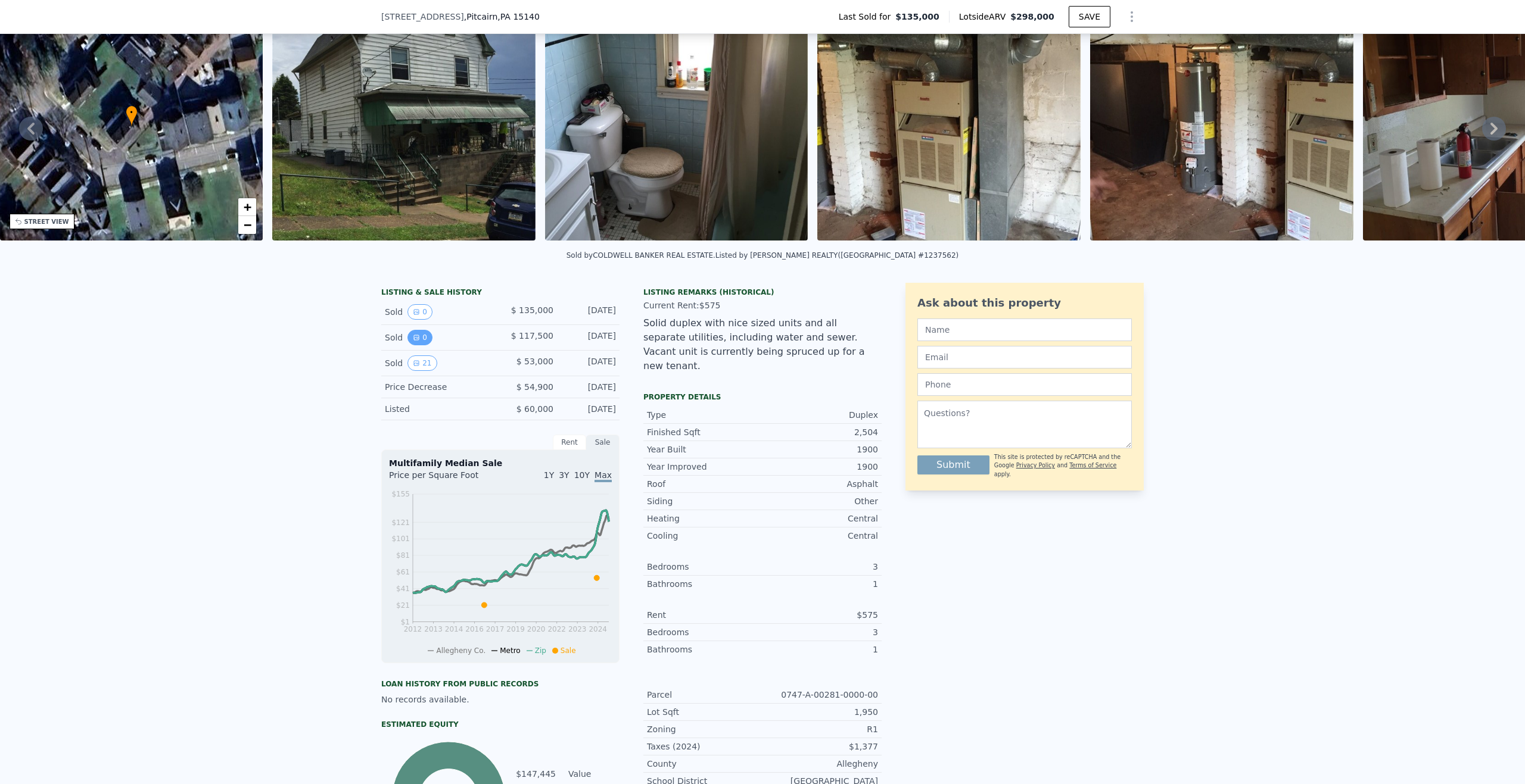
click at [414, 340] on icon "View historical data" at bounding box center [416, 337] width 5 height 5
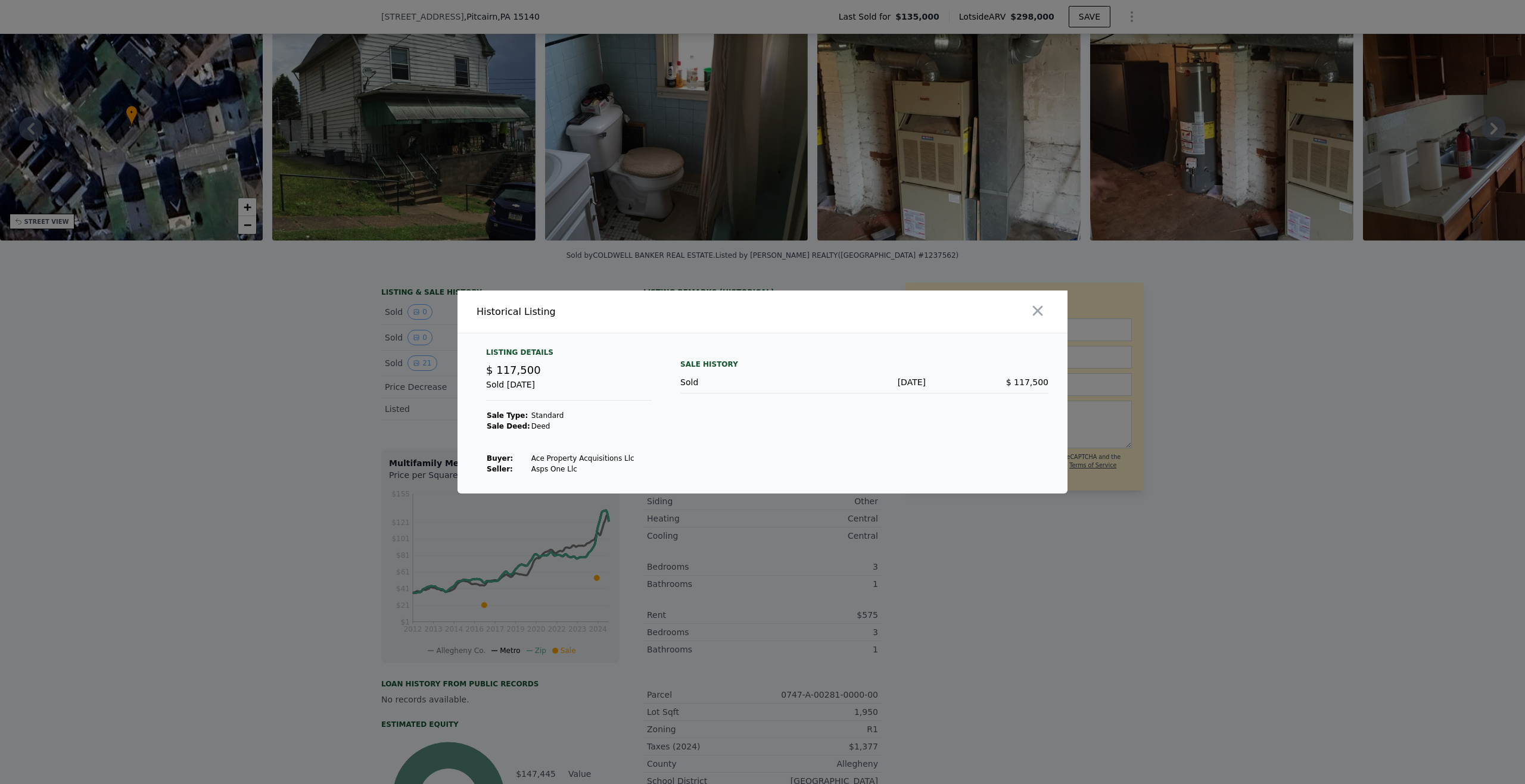
click at [332, 382] on div at bounding box center [762, 392] width 1525 height 784
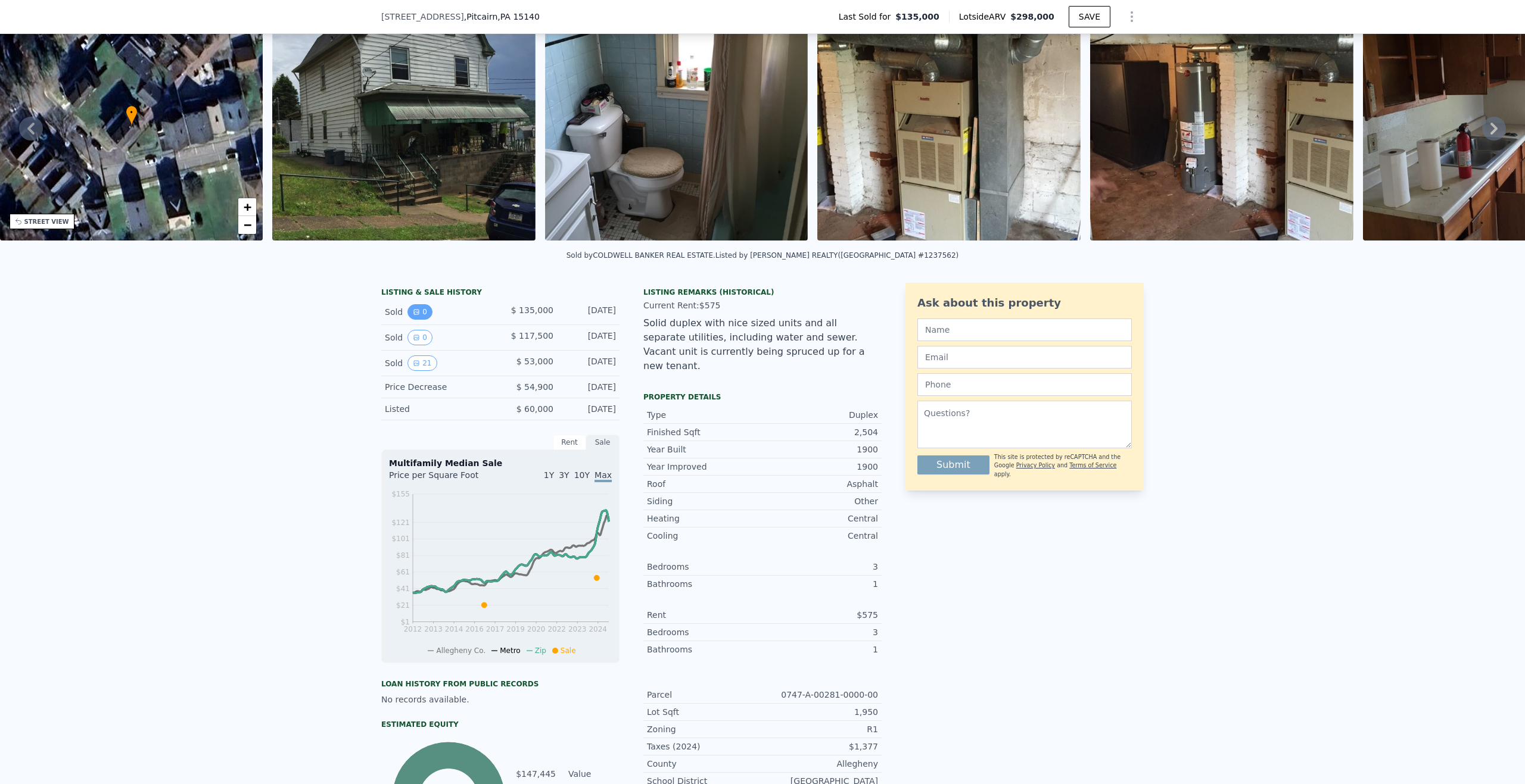
click at [414, 319] on button "0" at bounding box center [420, 311] width 25 height 15
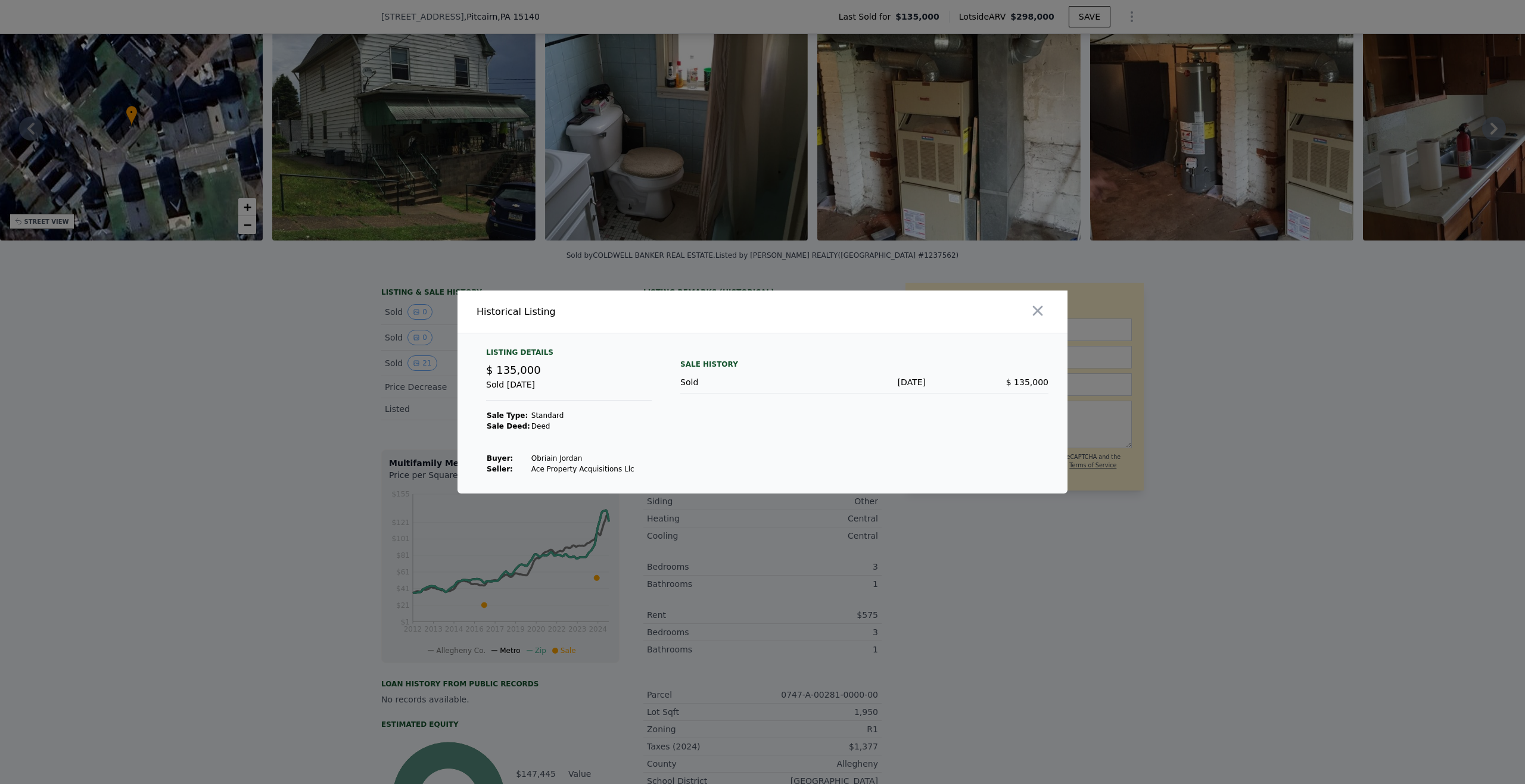
click at [311, 376] on div at bounding box center [762, 392] width 1525 height 784
